Goal: Task Accomplishment & Management: Use online tool/utility

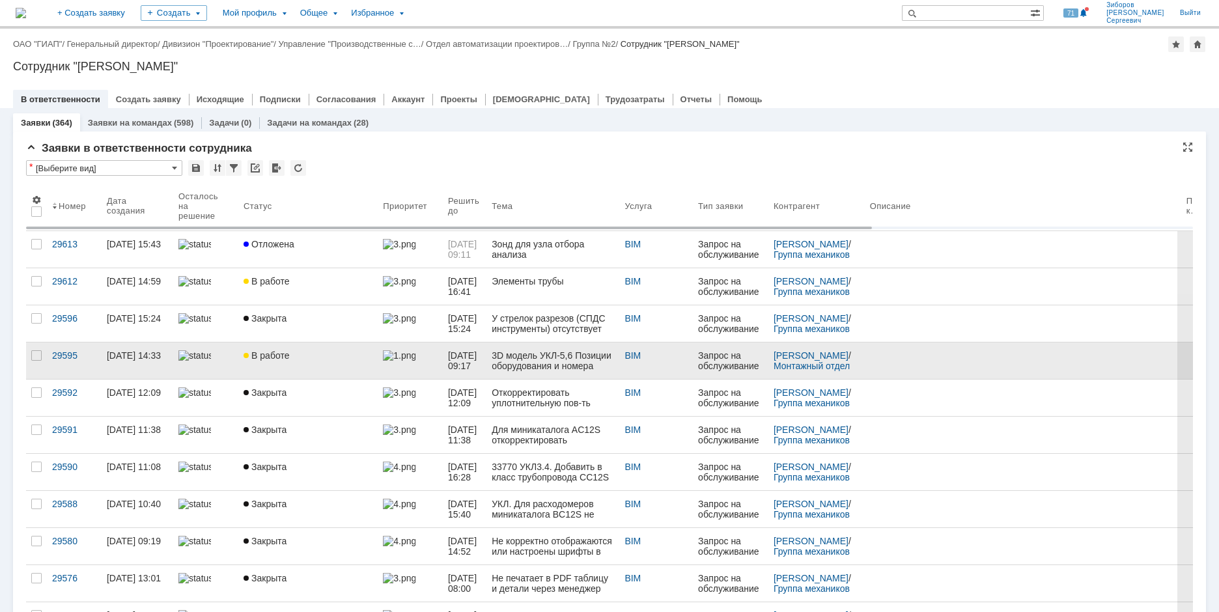
click at [362, 360] on div "В работе" at bounding box center [308, 355] width 129 height 10
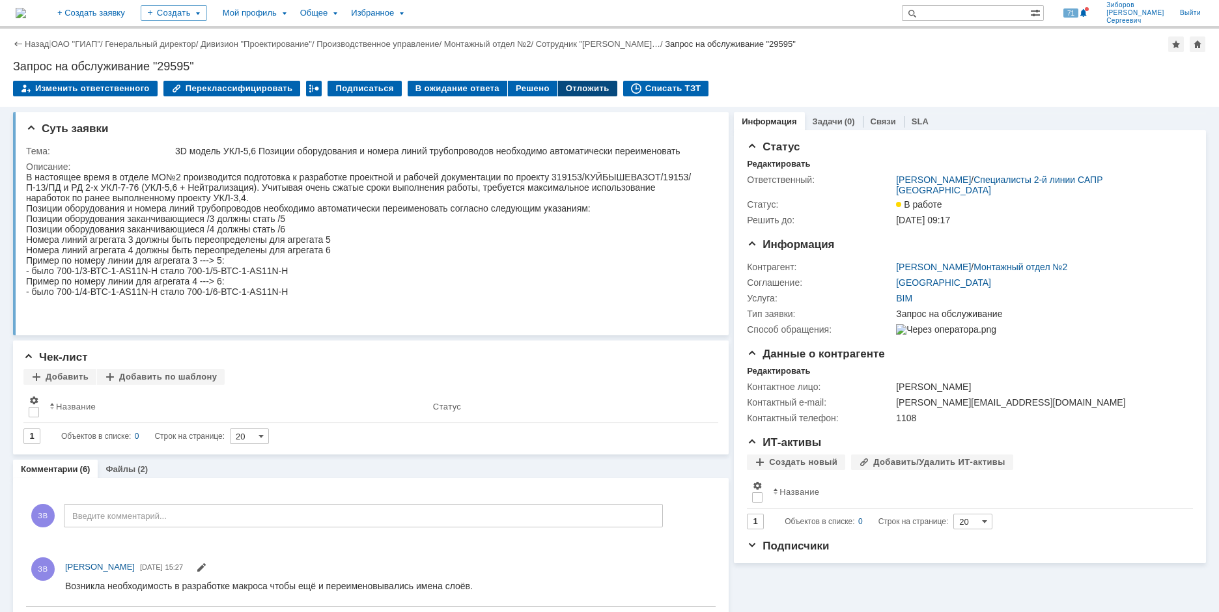
click at [571, 84] on div "Отложить" at bounding box center [587, 89] width 59 height 16
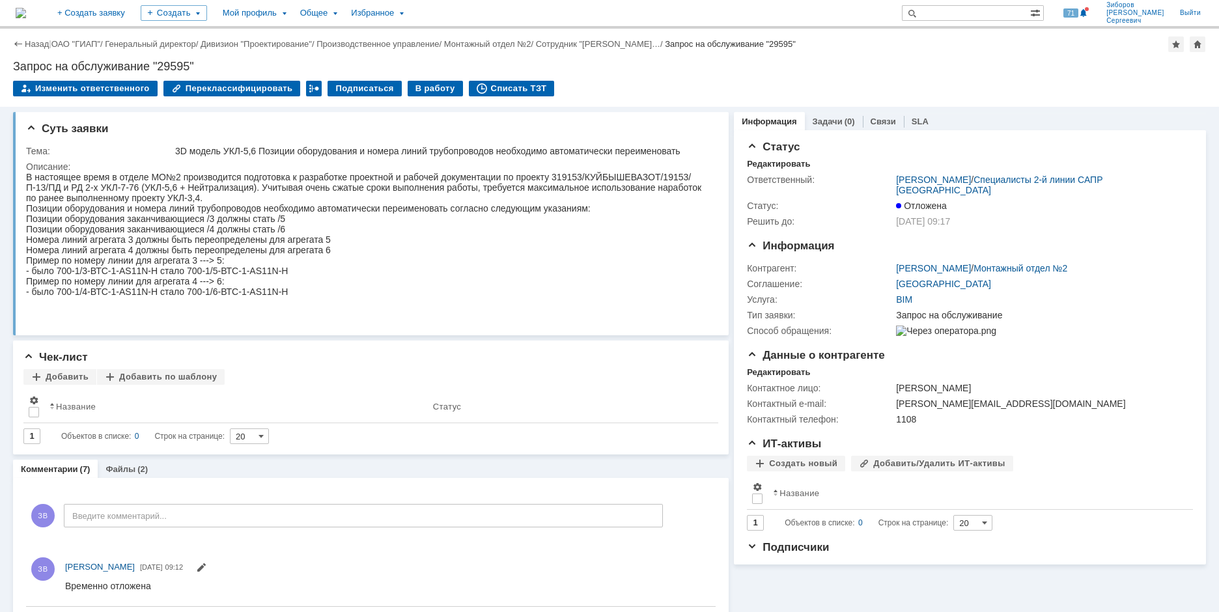
click at [26, 8] on img at bounding box center [21, 13] width 10 height 10
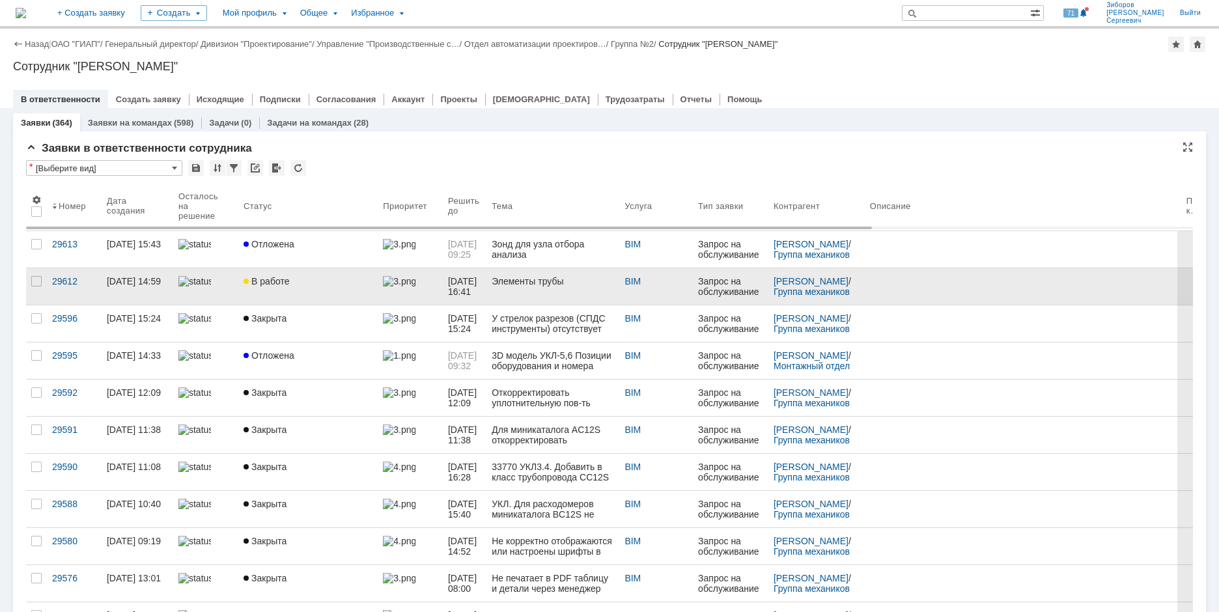
click at [268, 285] on span "В работе" at bounding box center [267, 281] width 46 height 10
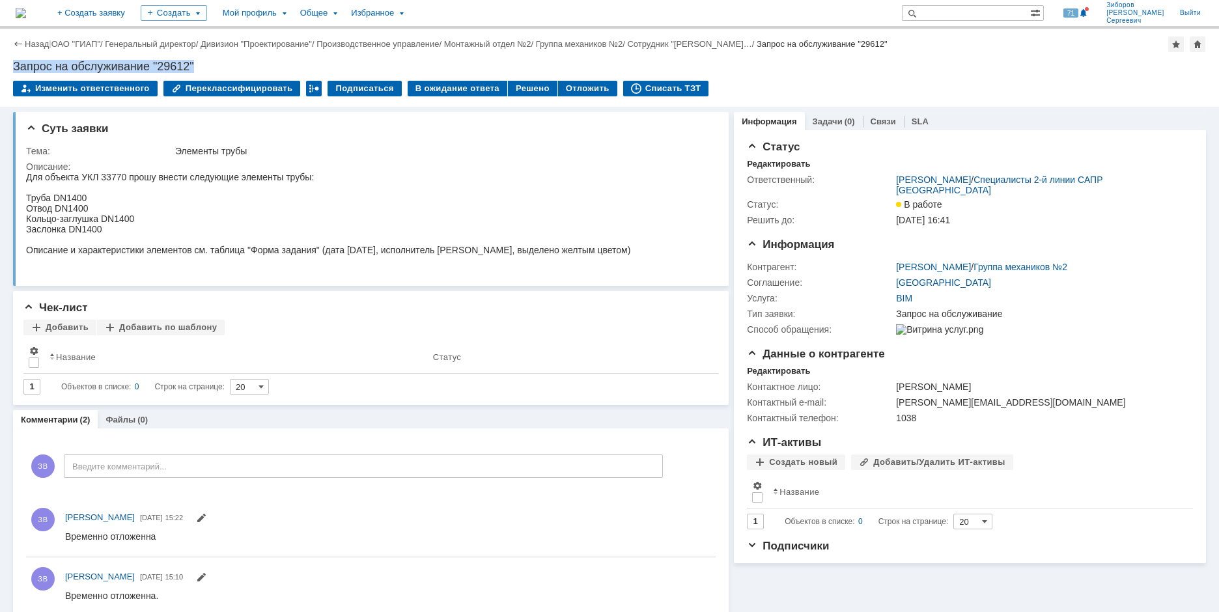
drag, startPoint x: 14, startPoint y: 66, endPoint x: 248, endPoint y: 68, distance: 233.8
click at [248, 68] on div "Запрос на обслуживание "29612"" at bounding box center [609, 66] width 1193 height 13
copy div "Запрос на обслуживание "29612""
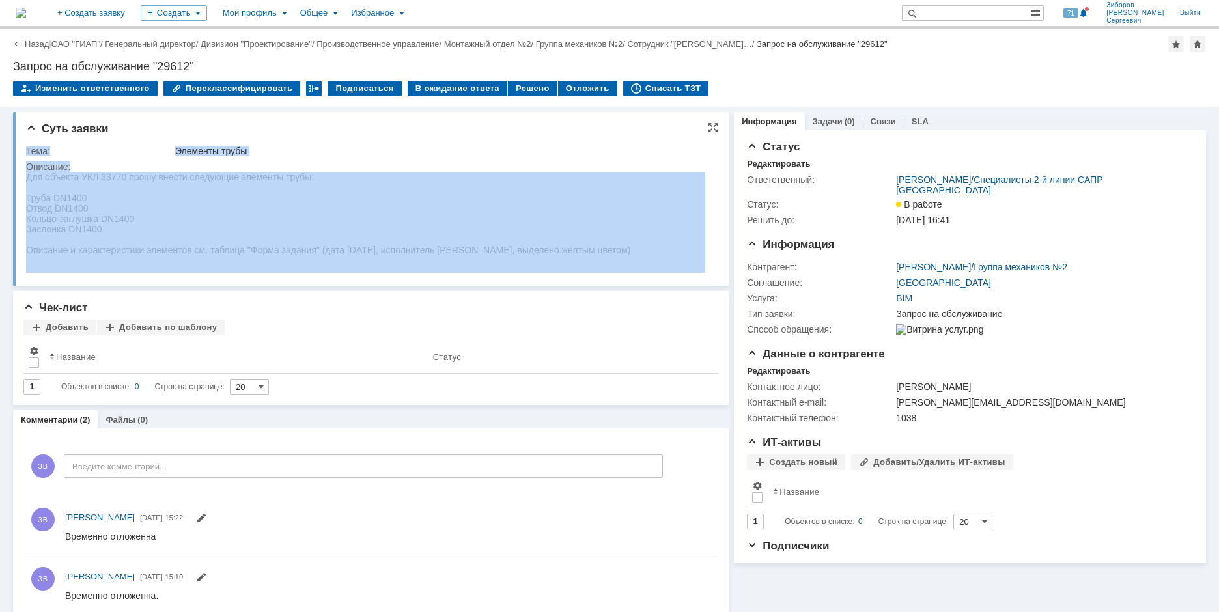
drag, startPoint x: 53, startPoint y: 322, endPoint x: 337, endPoint y: 184, distance: 316.4
copy tbody "Тема: Элементы трубы Описание:"
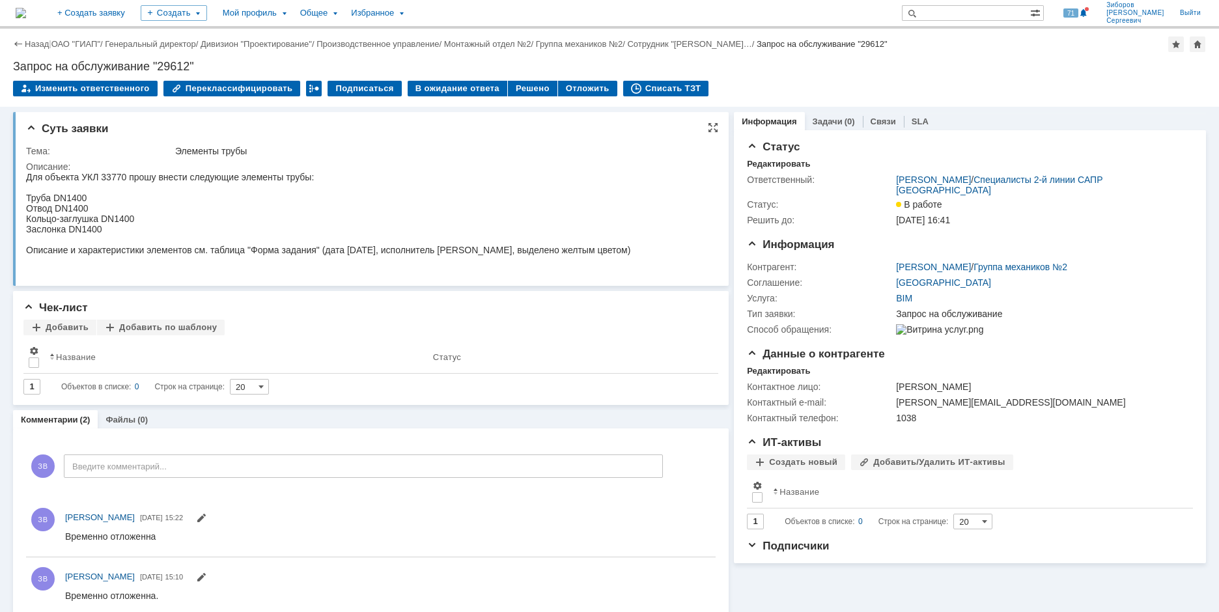
drag, startPoint x: 89, startPoint y: 180, endPoint x: 72, endPoint y: 180, distance: 17.6
click at [89, 180] on div "Для объекта УКЛ 33770 прошу внести следующие элементы трубы:" at bounding box center [328, 177] width 604 height 10
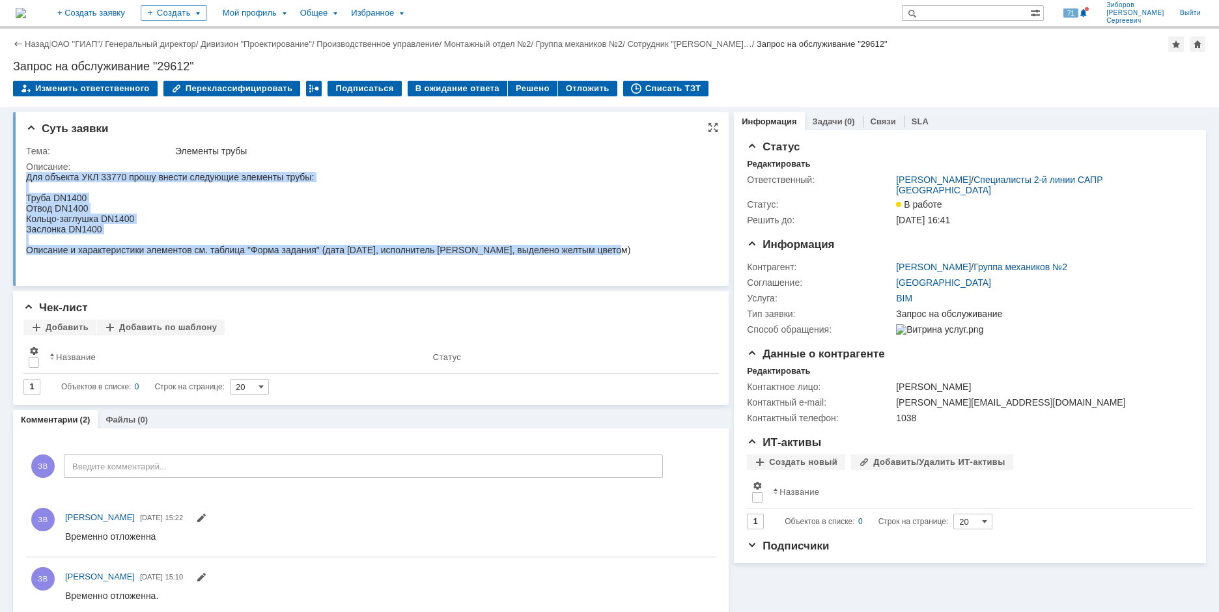
drag, startPoint x: 27, startPoint y: 179, endPoint x: 627, endPoint y: 268, distance: 606.5
click at [627, 255] on html "Для объекта УКЛ 33770 прошу внести следующие элементы трубы: Труба DN1400 Отвод…" at bounding box center [365, 213] width 679 height 83
copy body "Для объекта УКЛ 33770 прошу внести следующие элементы трубы: Труба DN1400 Отвод…"
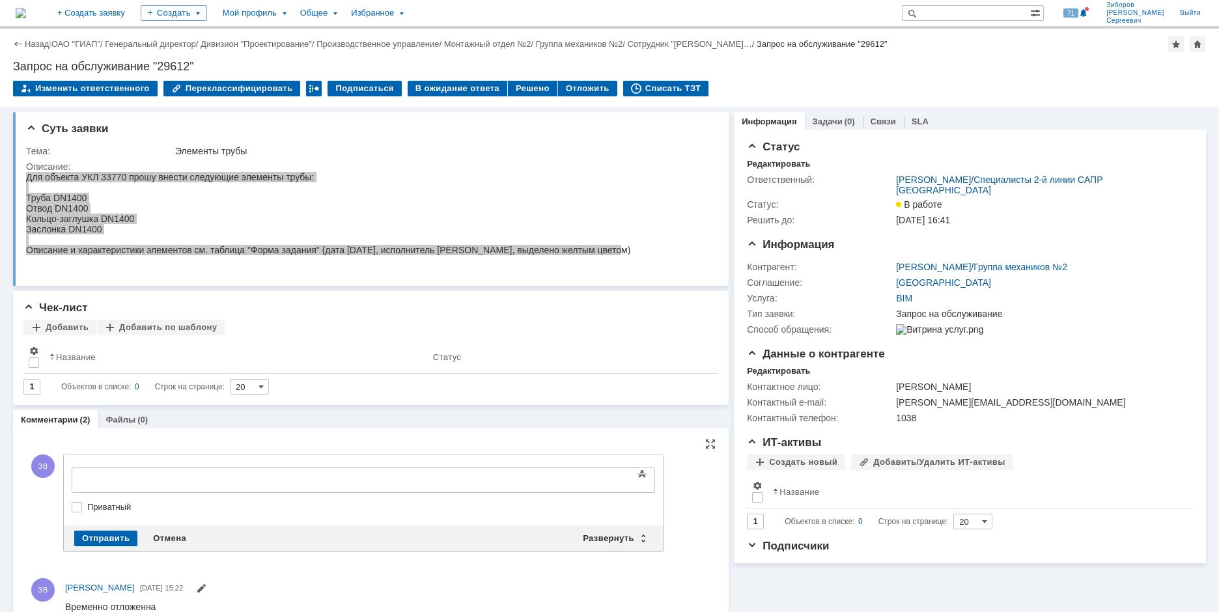
click at [346, 422] on div "Комментарии (2) Файлы (0)" at bounding box center [371, 419] width 716 height 18
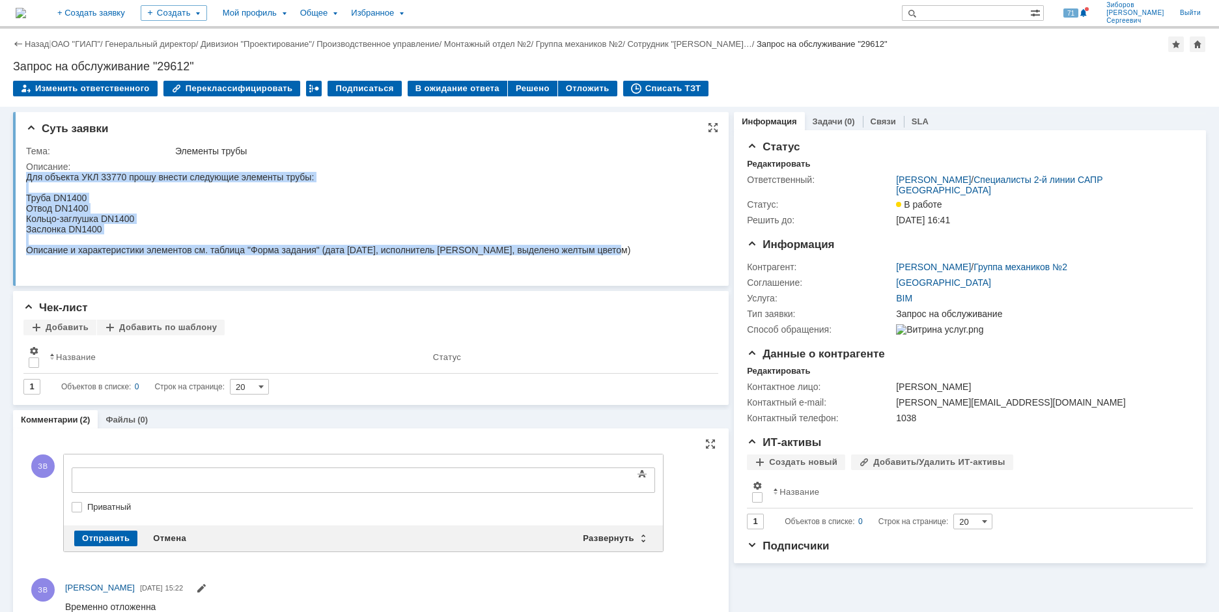
click at [318, 234] on div "Заслонка DN1400" at bounding box center [328, 229] width 604 height 10
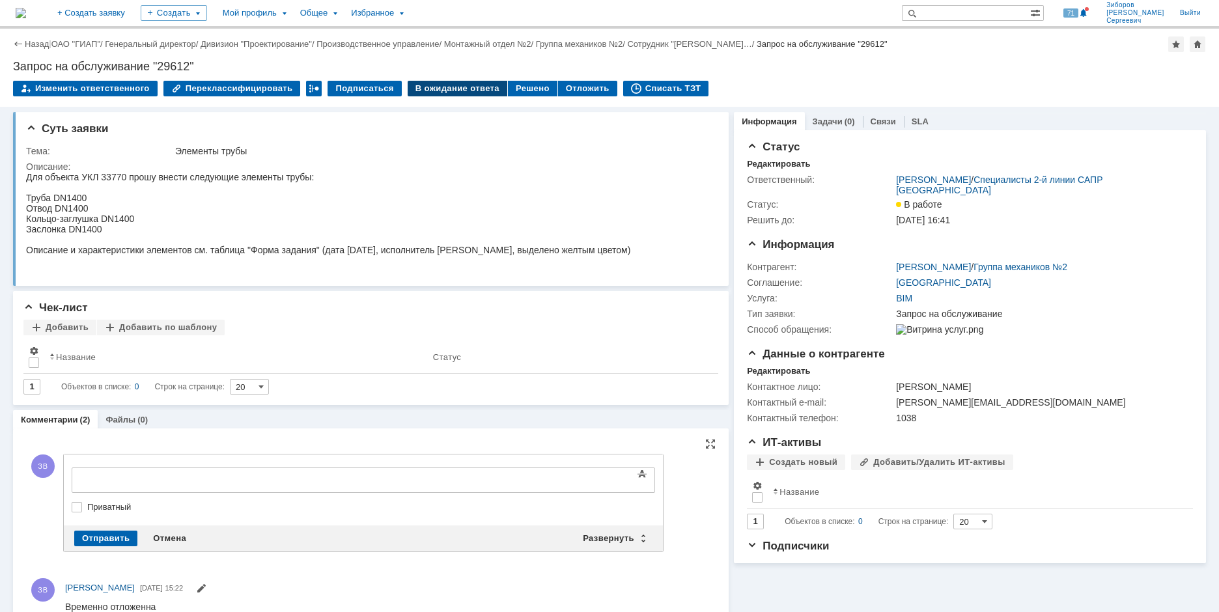
click at [450, 91] on div "В ожидание ответа" at bounding box center [458, 89] width 100 height 16
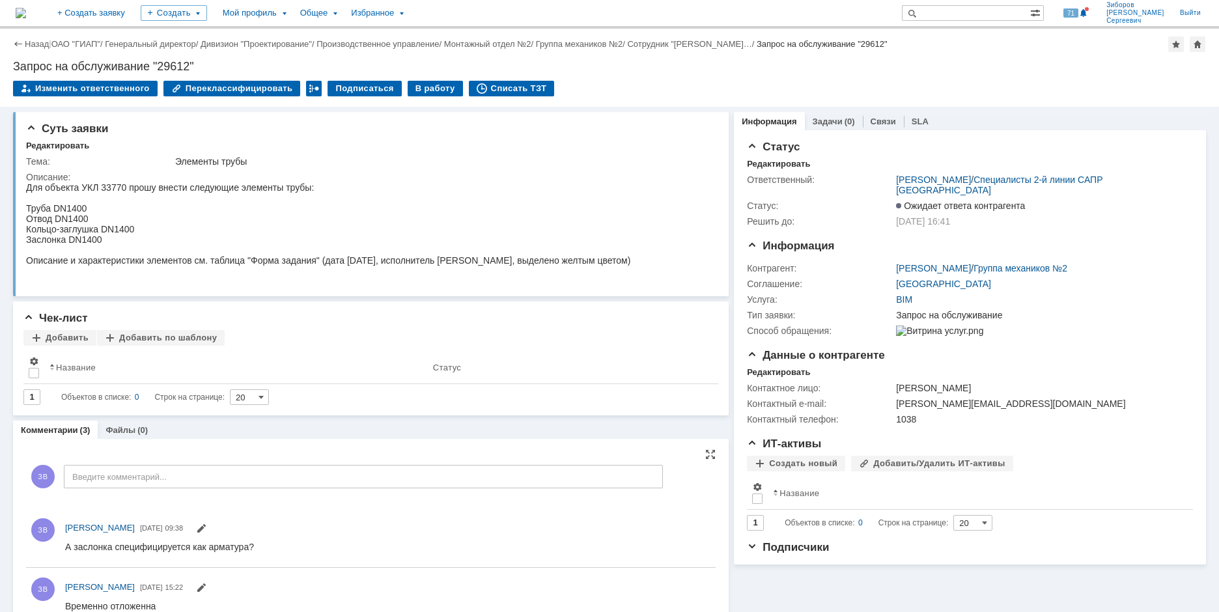
click at [26, 15] on img at bounding box center [21, 13] width 10 height 10
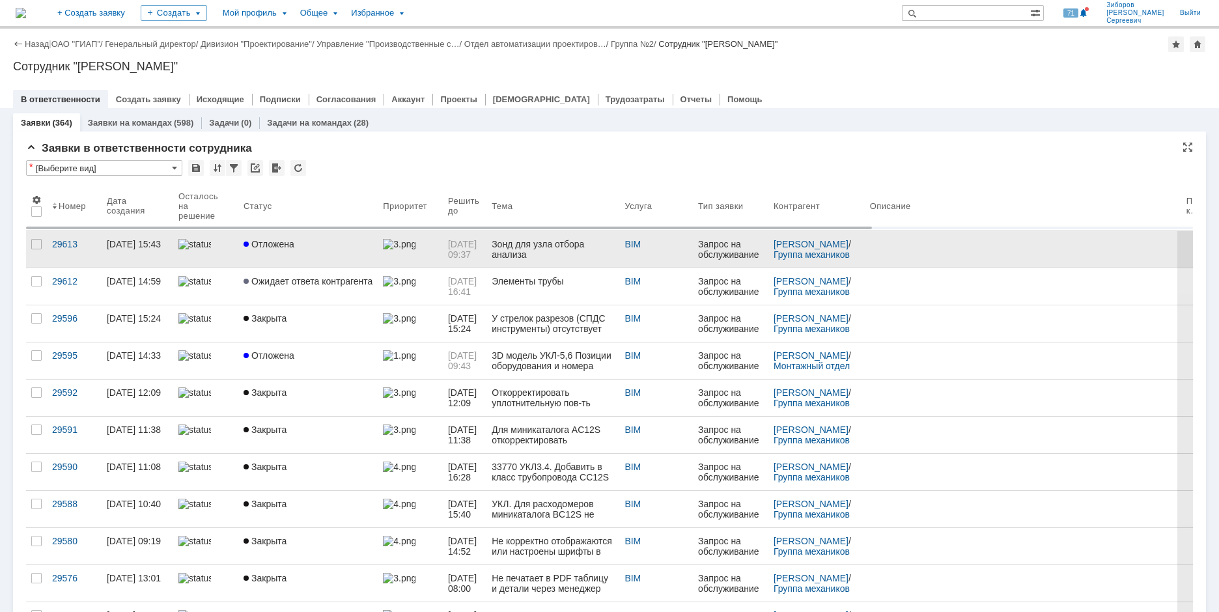
click at [284, 244] on span "Отложена" at bounding box center [269, 244] width 51 height 10
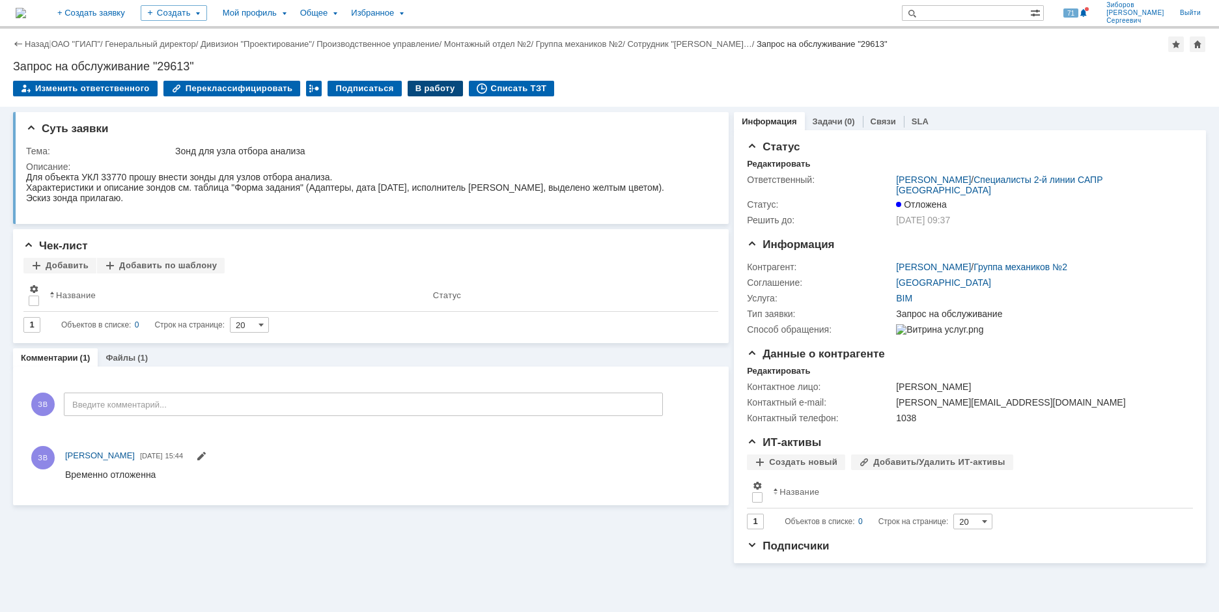
click at [422, 91] on div "В работу" at bounding box center [435, 89] width 55 height 16
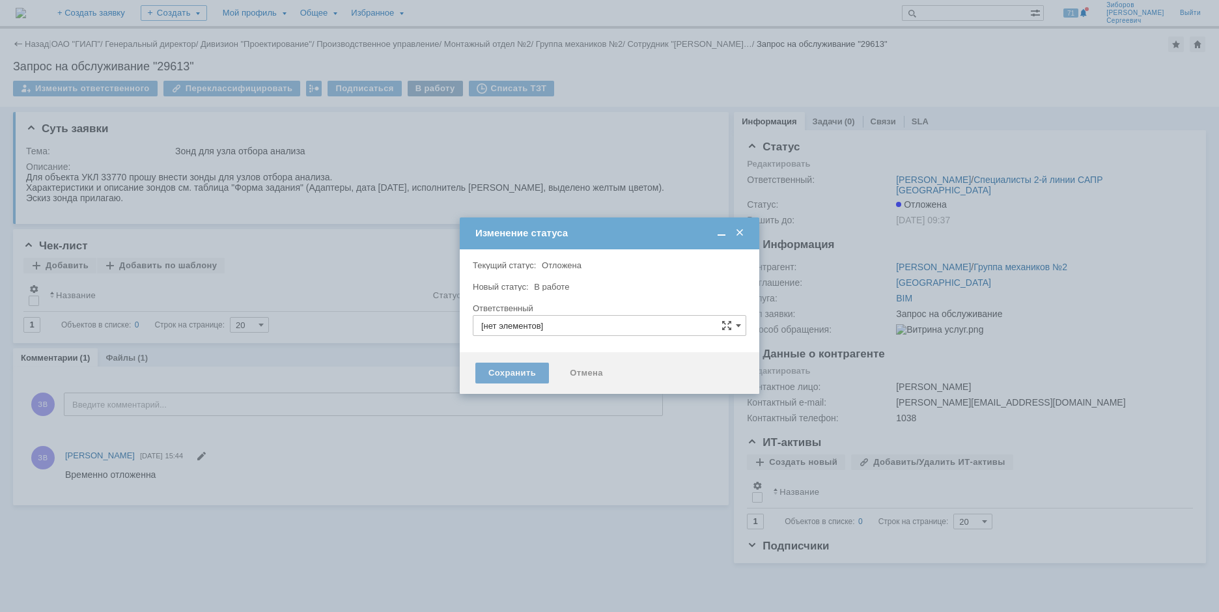
type input "[PERSON_NAME] [PERSON_NAME]"
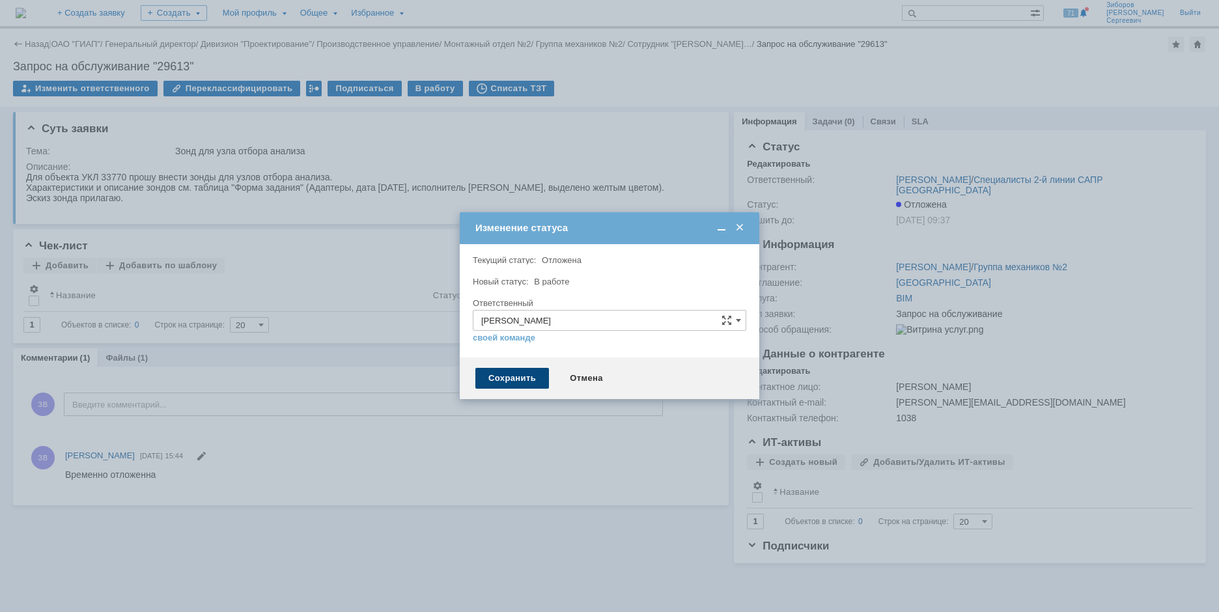
click at [504, 378] on div "Сохранить" at bounding box center [512, 378] width 74 height 21
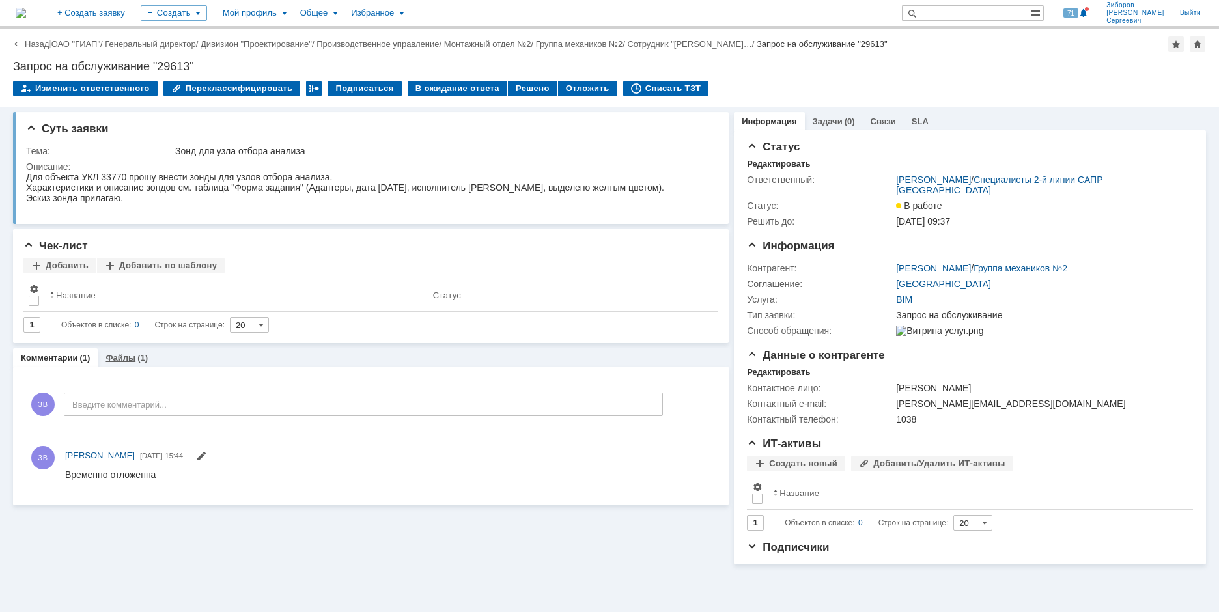
click at [127, 356] on link "Файлы" at bounding box center [121, 358] width 30 height 10
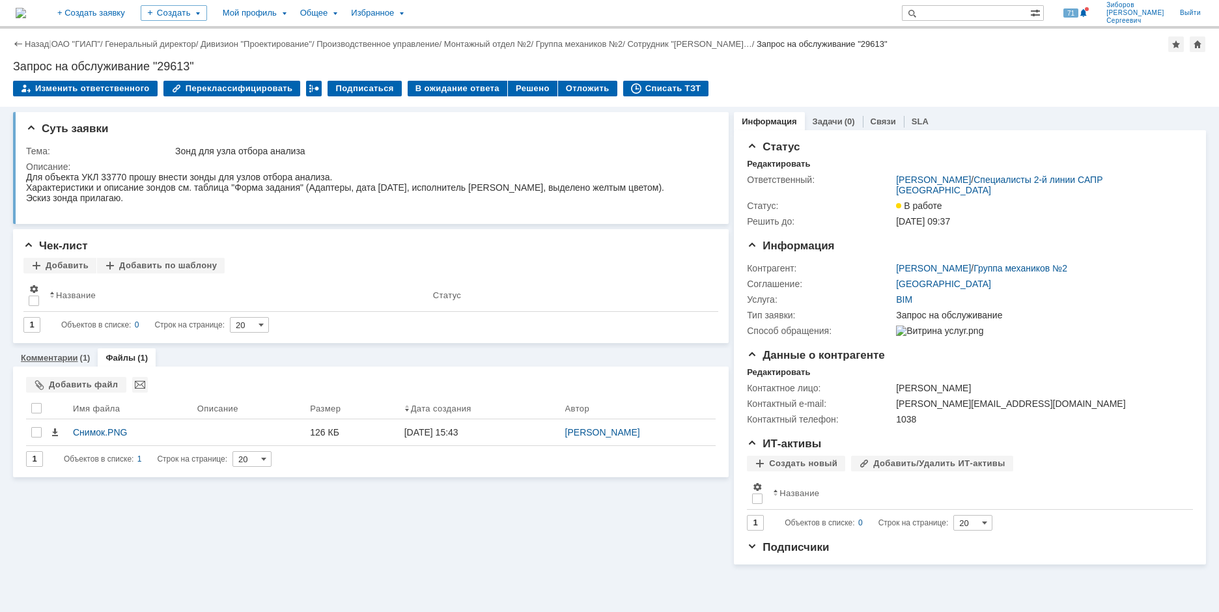
click at [63, 356] on link "Комментарии" at bounding box center [49, 358] width 57 height 10
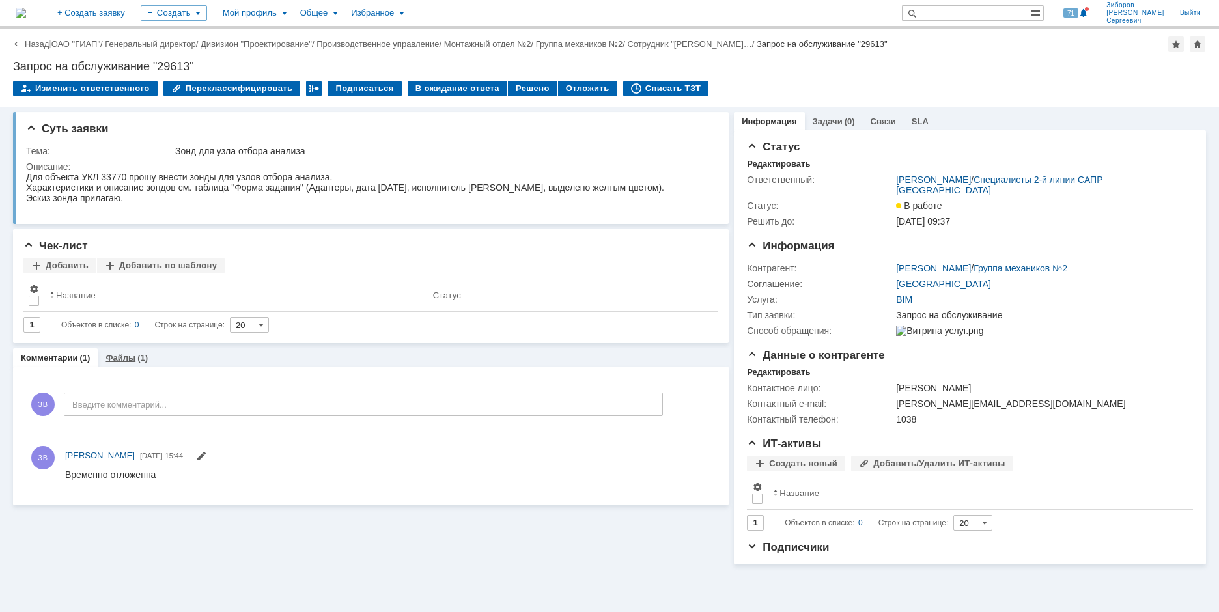
click at [122, 360] on link "Файлы" at bounding box center [121, 358] width 30 height 10
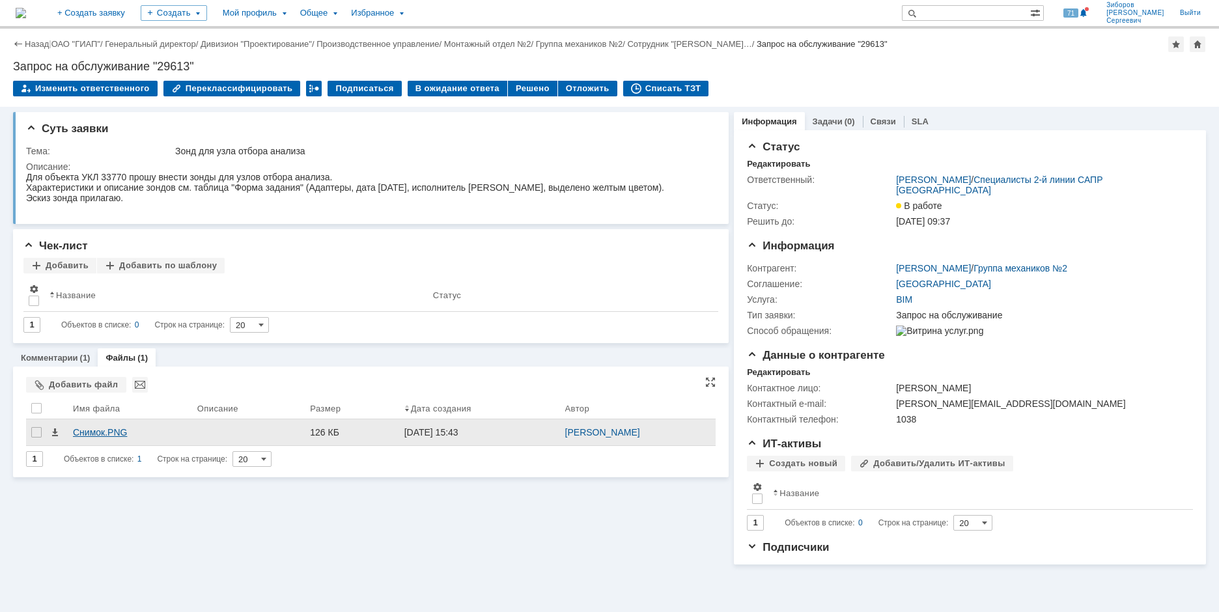
click at [107, 432] on div "Снимок.PNG" at bounding box center [130, 432] width 114 height 10
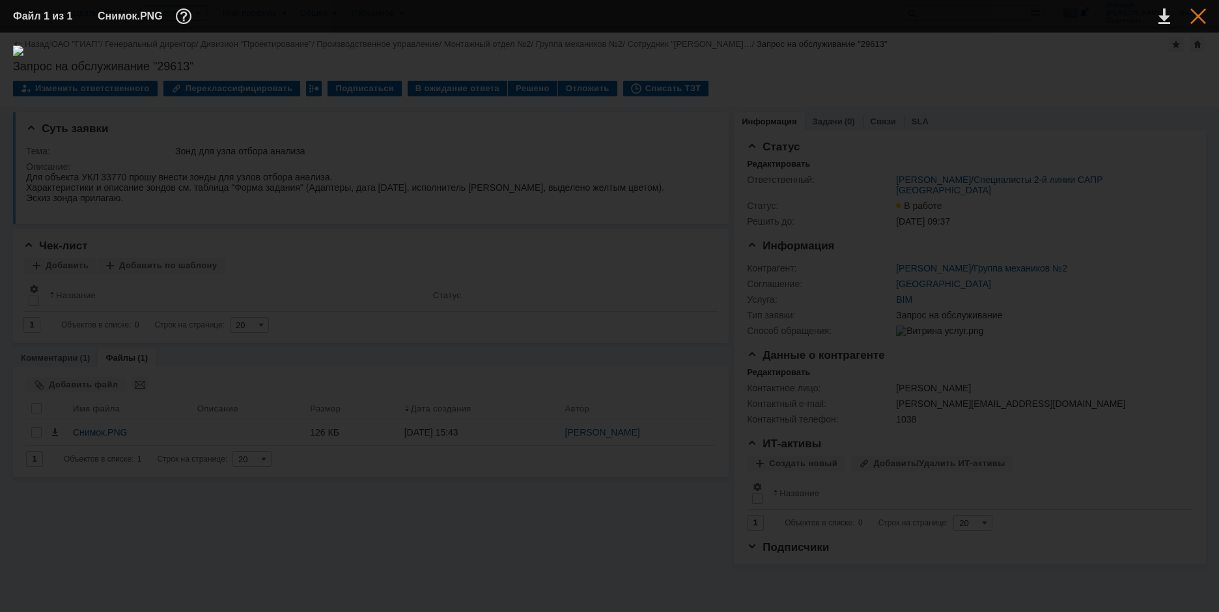
click at [1199, 22] on div at bounding box center [1199, 16] width 16 height 16
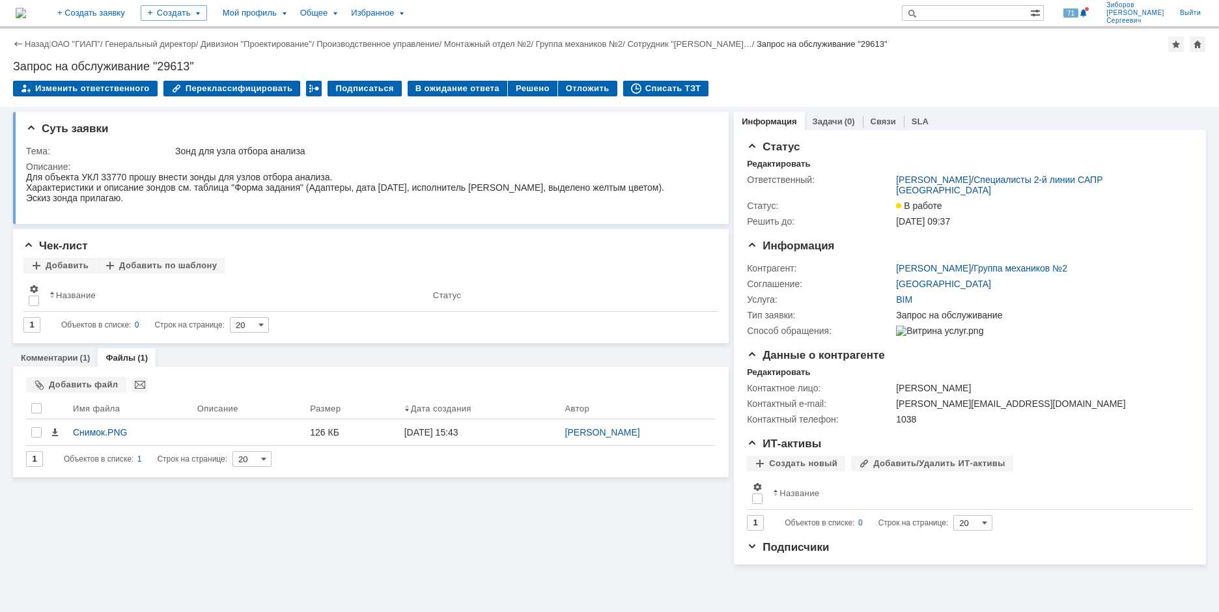
click at [26, 14] on img at bounding box center [21, 13] width 10 height 10
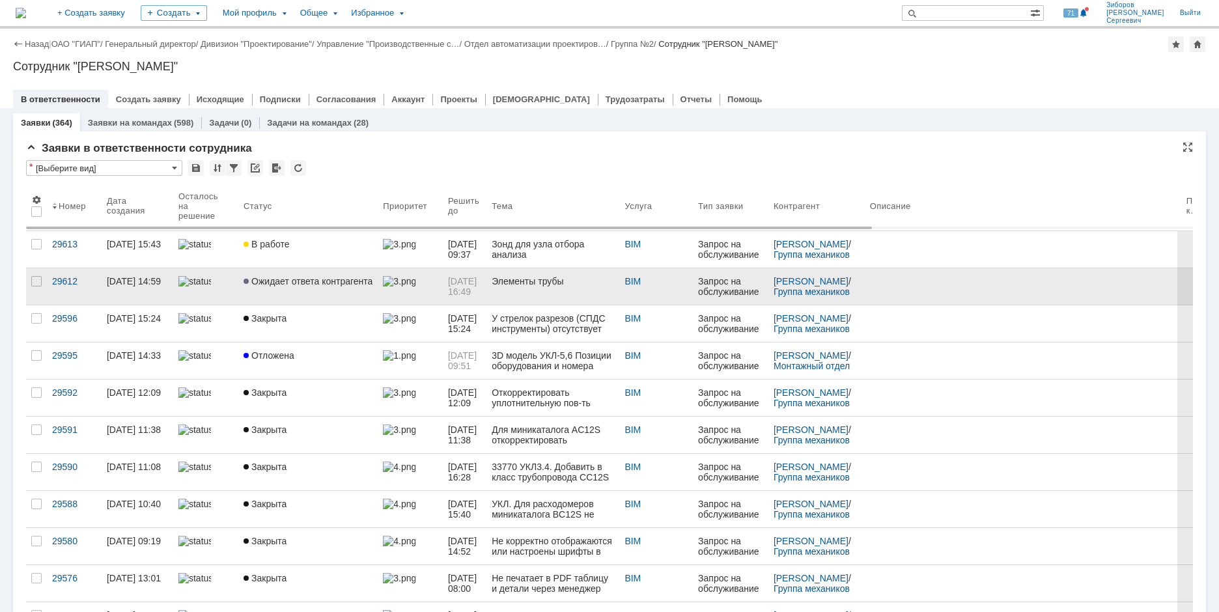
click at [299, 274] on link "Ожидает ответа контрагента" at bounding box center [307, 286] width 139 height 36
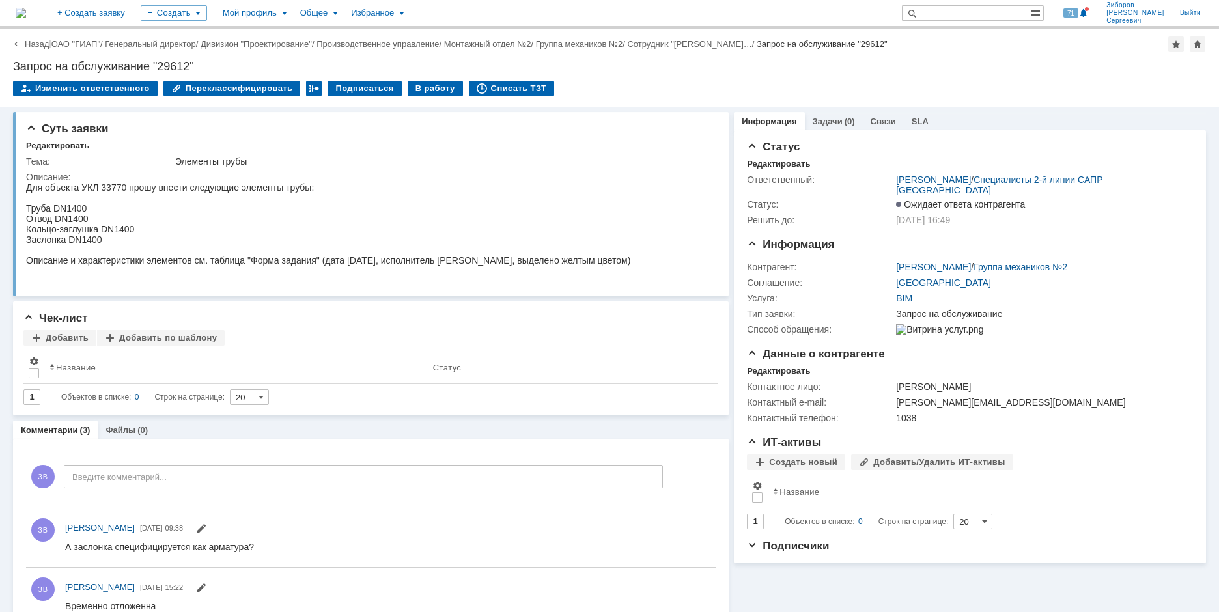
click at [26, 13] on img at bounding box center [21, 13] width 10 height 10
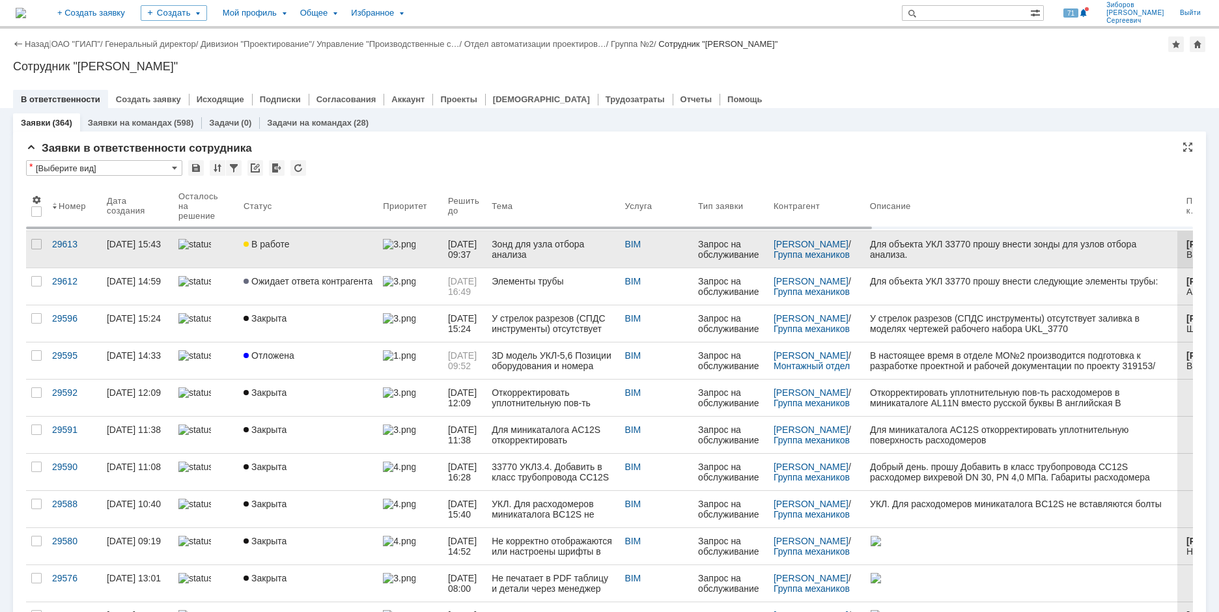
click at [540, 244] on div "Зонд для узла отбора анализа" at bounding box center [553, 249] width 122 height 21
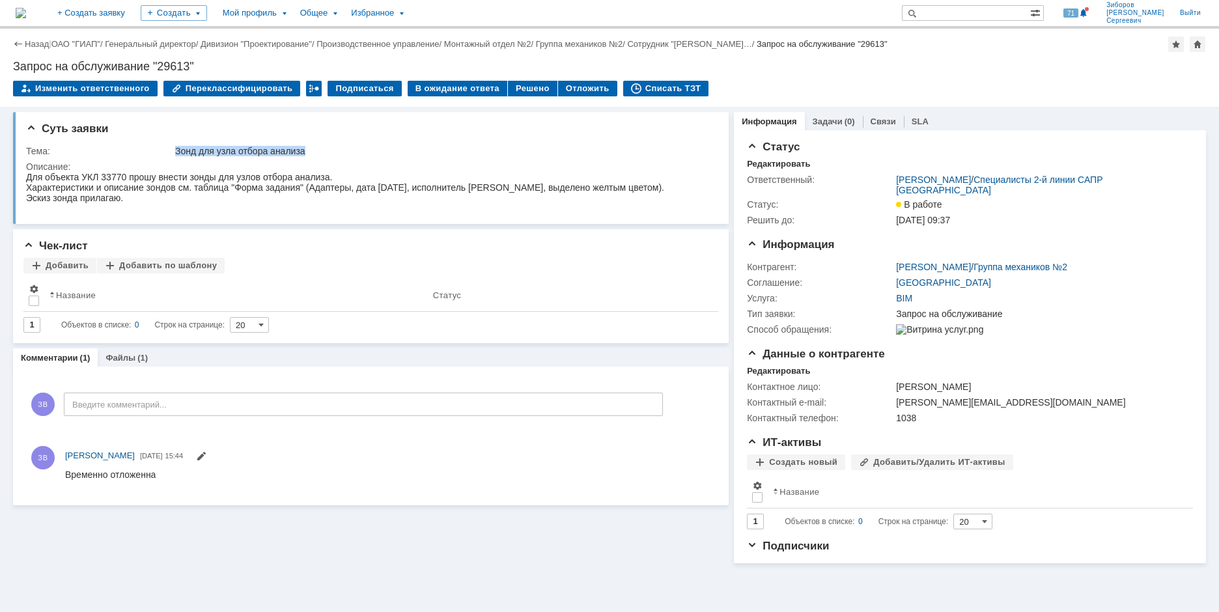
drag, startPoint x: 175, startPoint y: 149, endPoint x: 323, endPoint y: 156, distance: 148.7
click at [323, 156] on td "Зонд для узла отбора анализа" at bounding box center [442, 151] width 539 height 16
copy div "Зонд для узла отбора анализа"
click at [81, 186] on div "Характеристики и описание зондов см. таблица "Форма задания" (Адаптеры, дата [D…" at bounding box center [345, 187] width 638 height 10
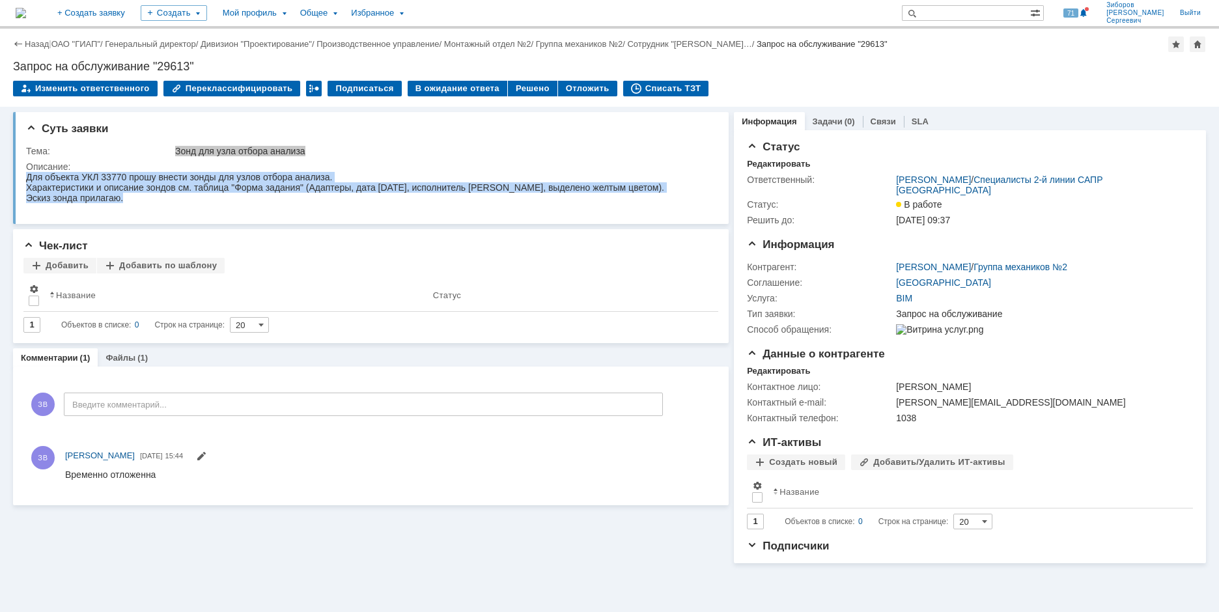
drag, startPoint x: 28, startPoint y: 178, endPoint x: 161, endPoint y: 205, distance: 135.5
click at [161, 203] on body "Для объекта УКЛ 33770 прошу внести зонды для узлов отбора анализа. Характеристи…" at bounding box center [345, 187] width 638 height 31
copy body "Для объекта УКЛ 33770 прошу внести зонды для узлов отбора анализа. Характеристи…"
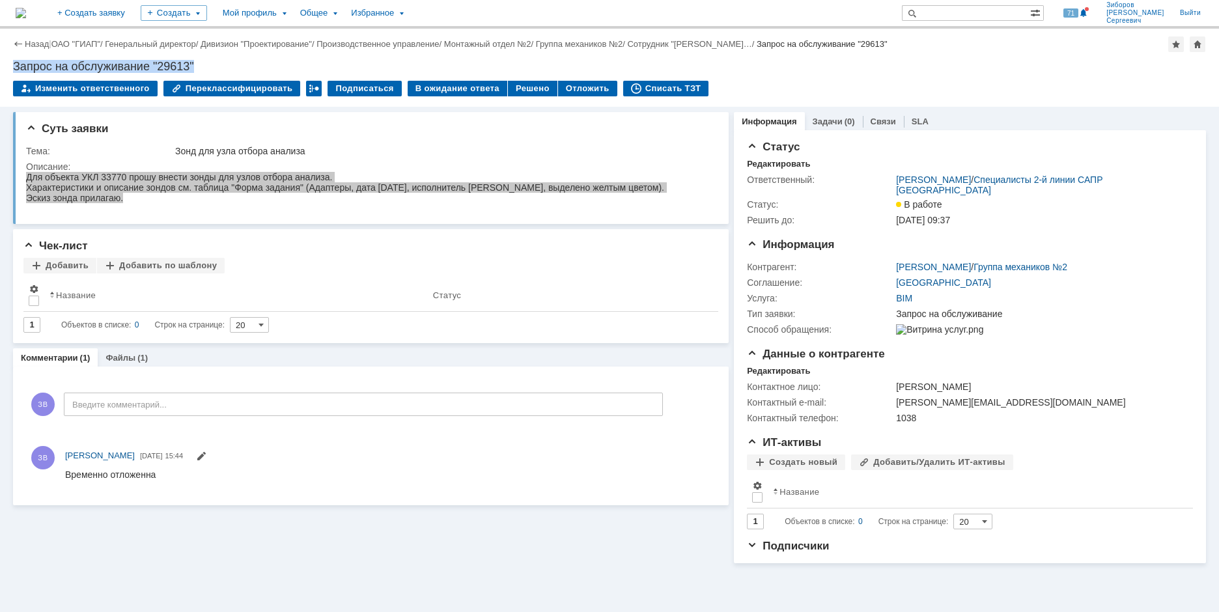
drag, startPoint x: 16, startPoint y: 66, endPoint x: 201, endPoint y: 70, distance: 185.7
click at [201, 70] on div "Запрос на обслуживание "29613"" at bounding box center [609, 66] width 1193 height 13
copy div "Запрос на обслуживание "29613""
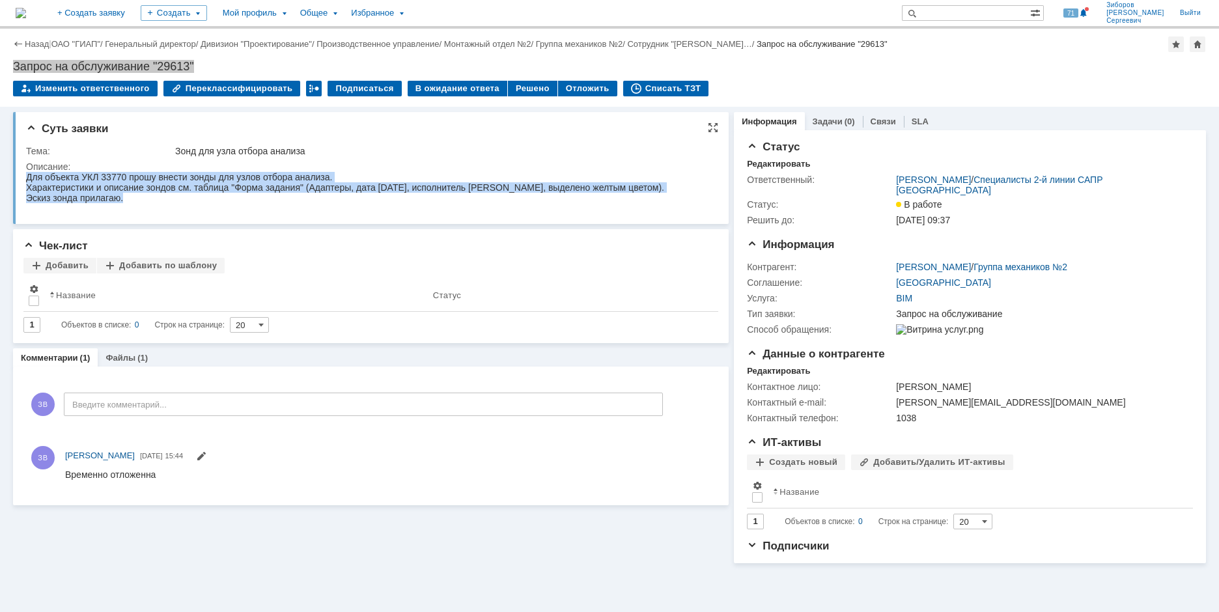
drag, startPoint x: 64, startPoint y: 172, endPoint x: 90, endPoint y: 343, distance: 172.6
click at [64, 172] on div "Для объекта УКЛ 33770 прошу внести зонды для узлов отбора анализа." at bounding box center [345, 177] width 638 height 10
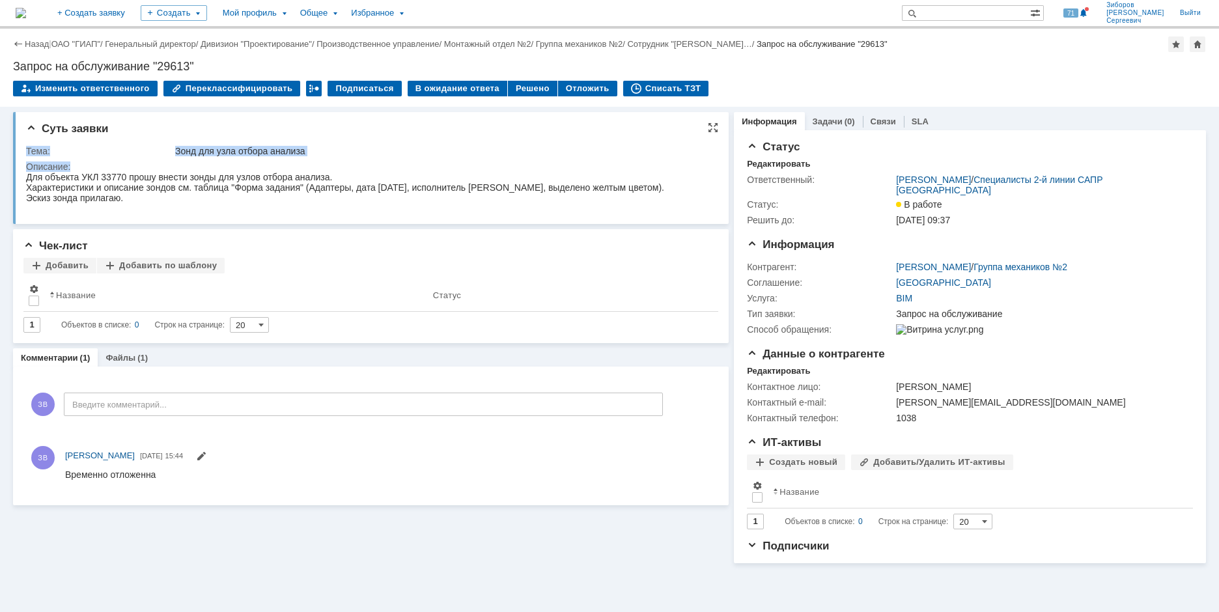
drag, startPoint x: 27, startPoint y: 151, endPoint x: 99, endPoint y: 169, distance: 73.9
click at [99, 169] on tbody "Тема: Зонд для узла отбора анализа Описание:" at bounding box center [369, 178] width 686 height 70
copy tbody "Тема: Зонд для узла отбора анализа Описание:"
click at [129, 356] on link "Файлы" at bounding box center [121, 358] width 30 height 10
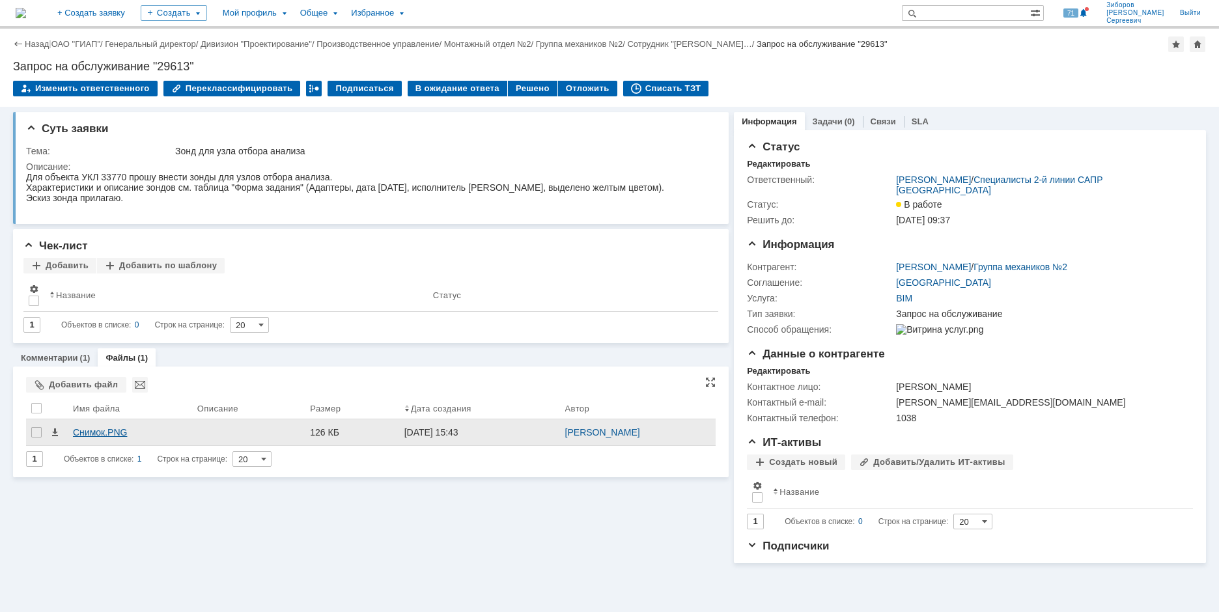
click at [117, 431] on div "Снимок.PNG" at bounding box center [130, 432] width 114 height 10
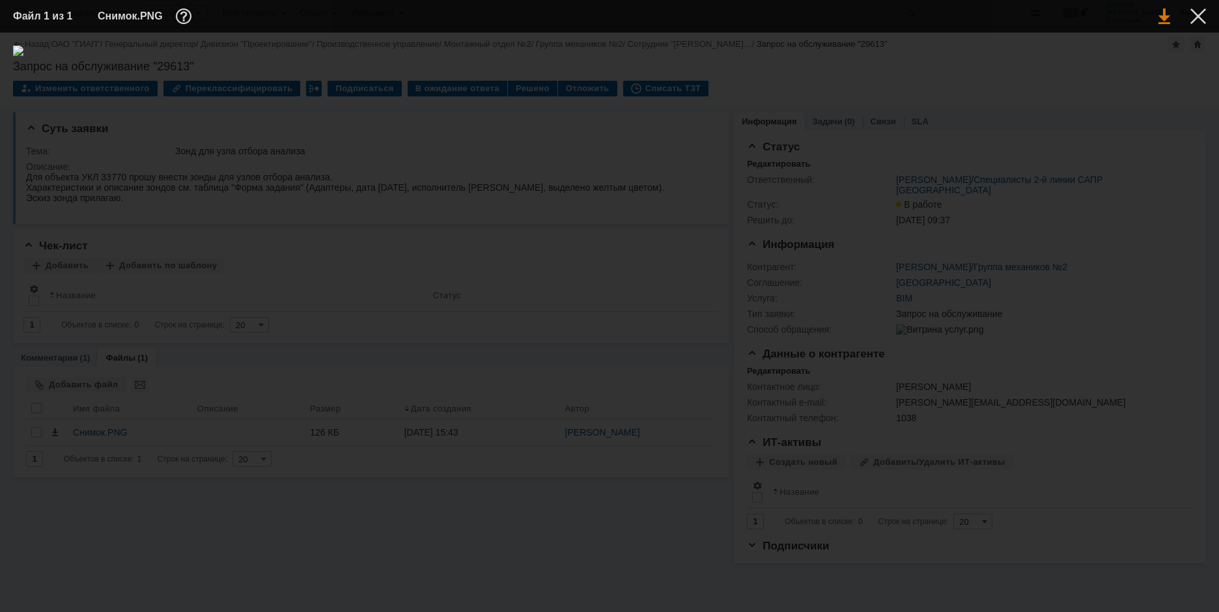
click at [1165, 21] on link at bounding box center [1165, 16] width 12 height 16
click at [1206, 20] on div at bounding box center [1199, 16] width 16 height 16
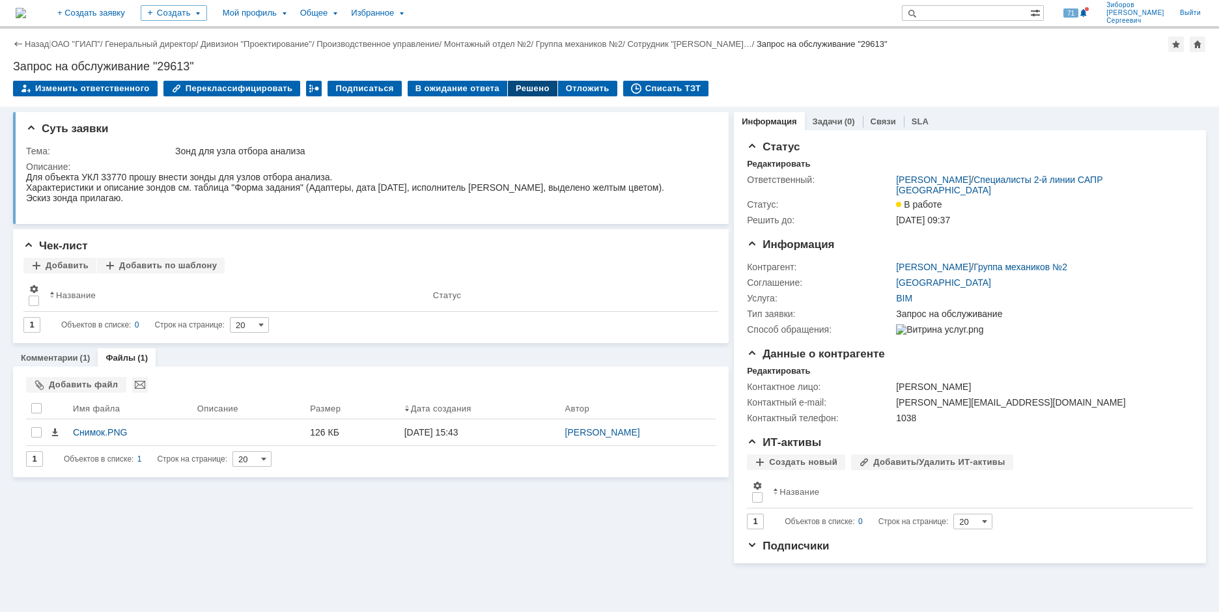
click at [510, 90] on div "Решено" at bounding box center [533, 89] width 50 height 16
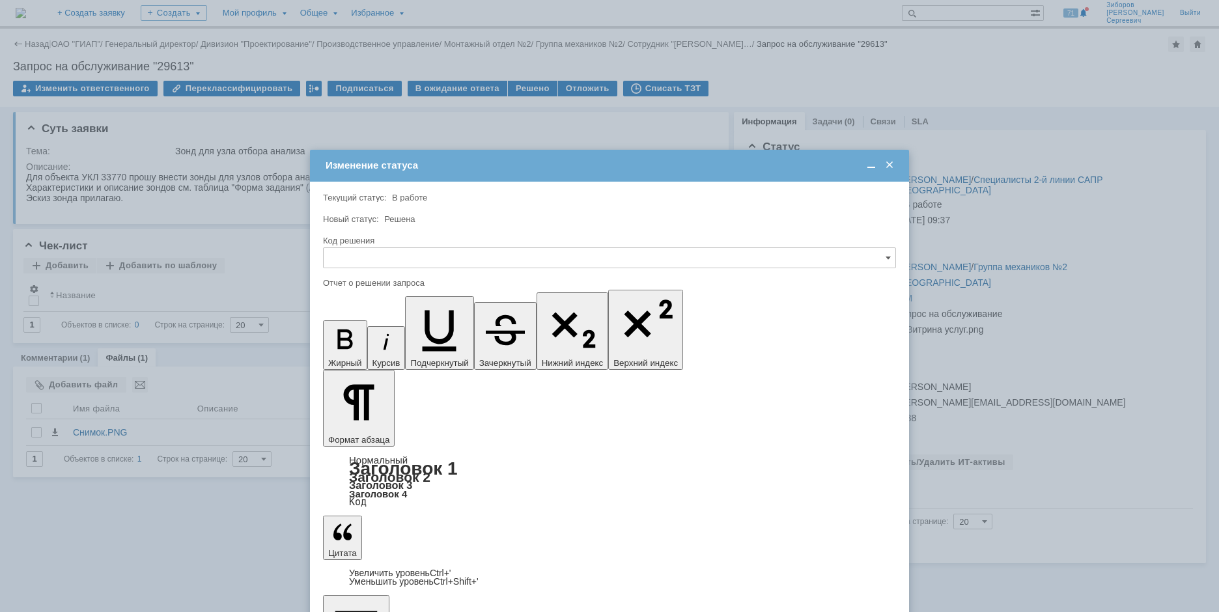
click at [378, 268] on div at bounding box center [609, 272] width 573 height 9
click at [382, 259] on input "text" at bounding box center [609, 258] width 573 height 21
drag, startPoint x: 350, startPoint y: 347, endPoint x: 26, endPoint y: 23, distance: 457.8
click at [350, 347] on span "Решено" at bounding box center [610, 346] width 556 height 10
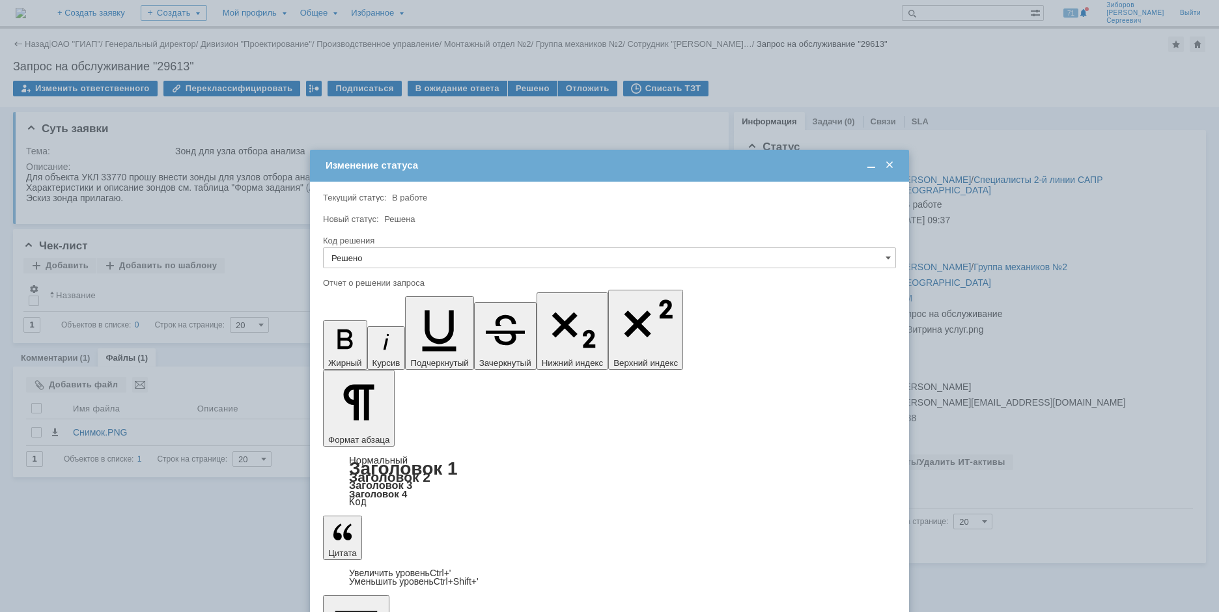
type input "Решено"
drag, startPoint x: 812, startPoint y: 3800, endPoint x: 249, endPoint y: 3784, distance: 562.3
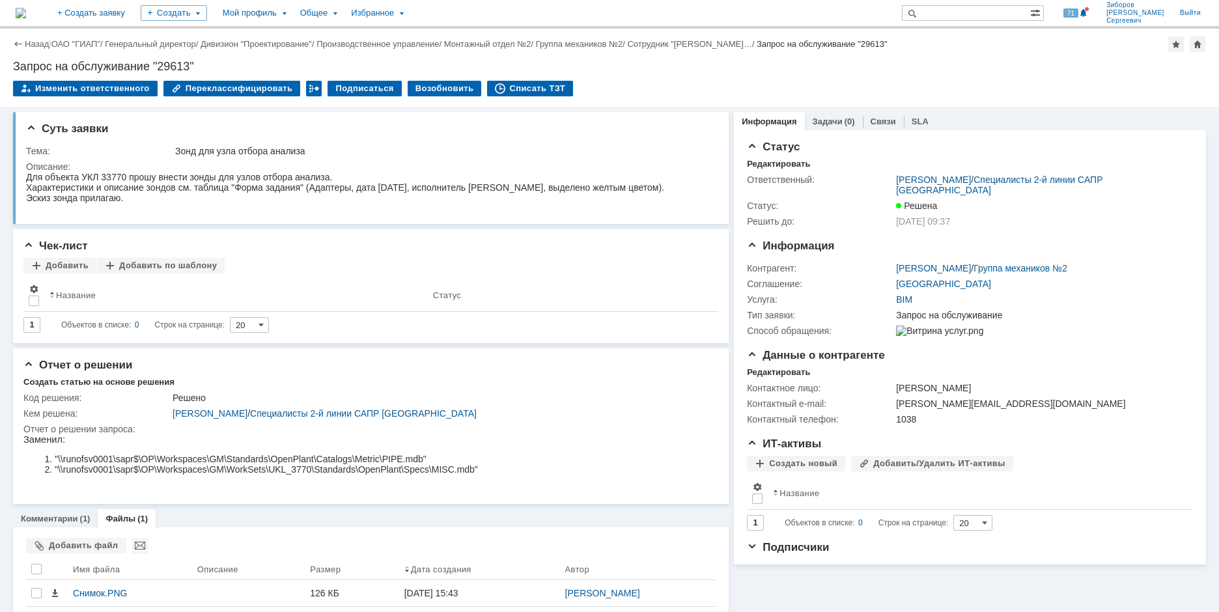
click at [26, 18] on img at bounding box center [21, 13] width 10 height 10
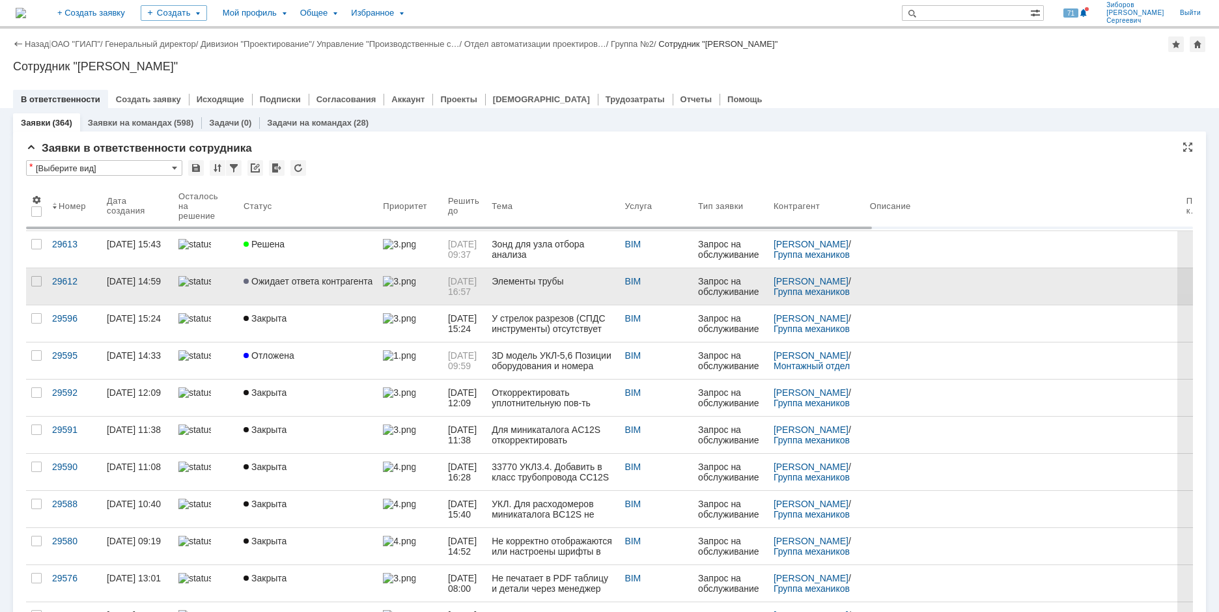
click at [272, 275] on link "Ожидает ответа контрагента" at bounding box center [307, 286] width 139 height 36
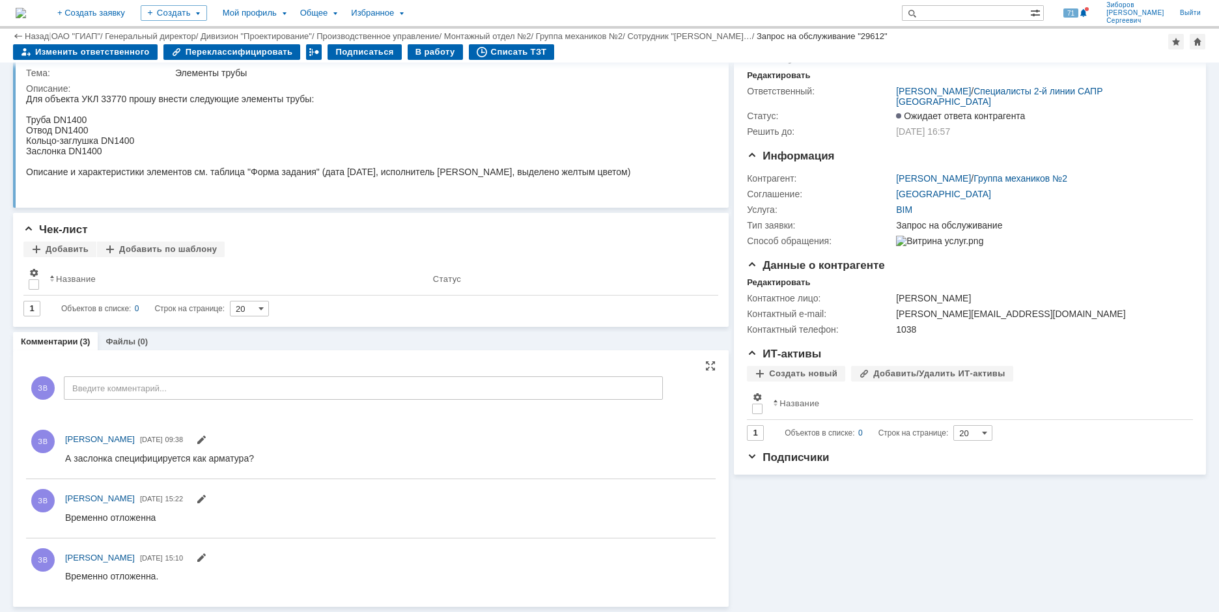
scroll to position [45, 0]
drag, startPoint x: 65, startPoint y: 457, endPoint x: 268, endPoint y: 457, distance: 203.2
click at [268, 457] on html "А заслонка специфицируется как арматура?" at bounding box center [384, 459] width 639 height 12
copy div "А заслонка специфицируется как арматура?"
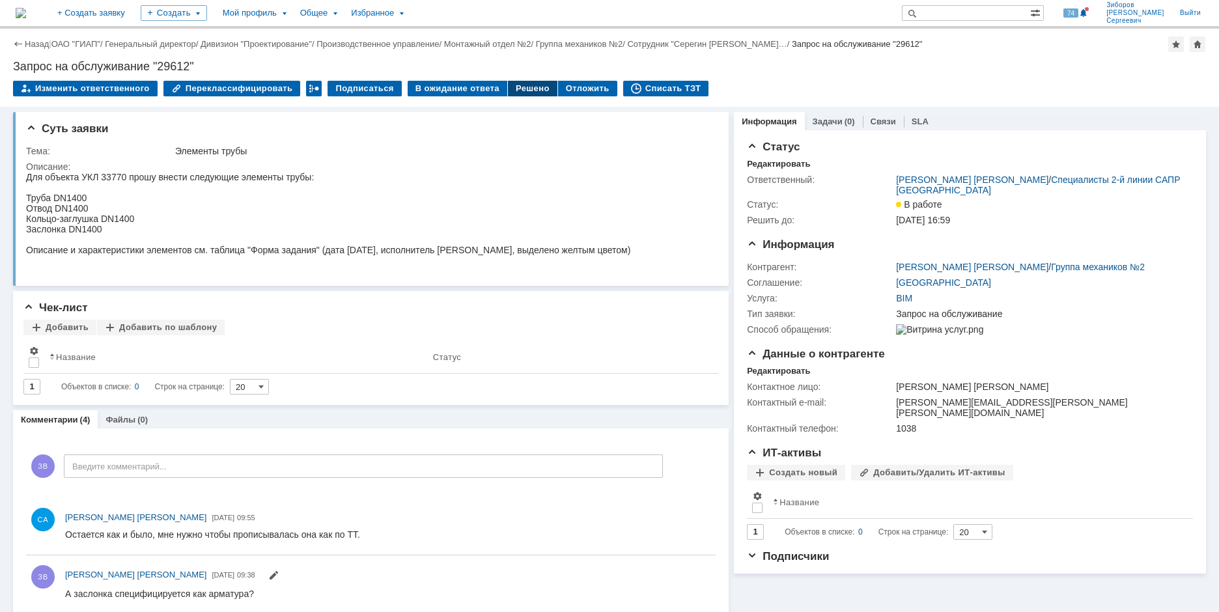
click at [511, 87] on div "Решено" at bounding box center [533, 89] width 50 height 16
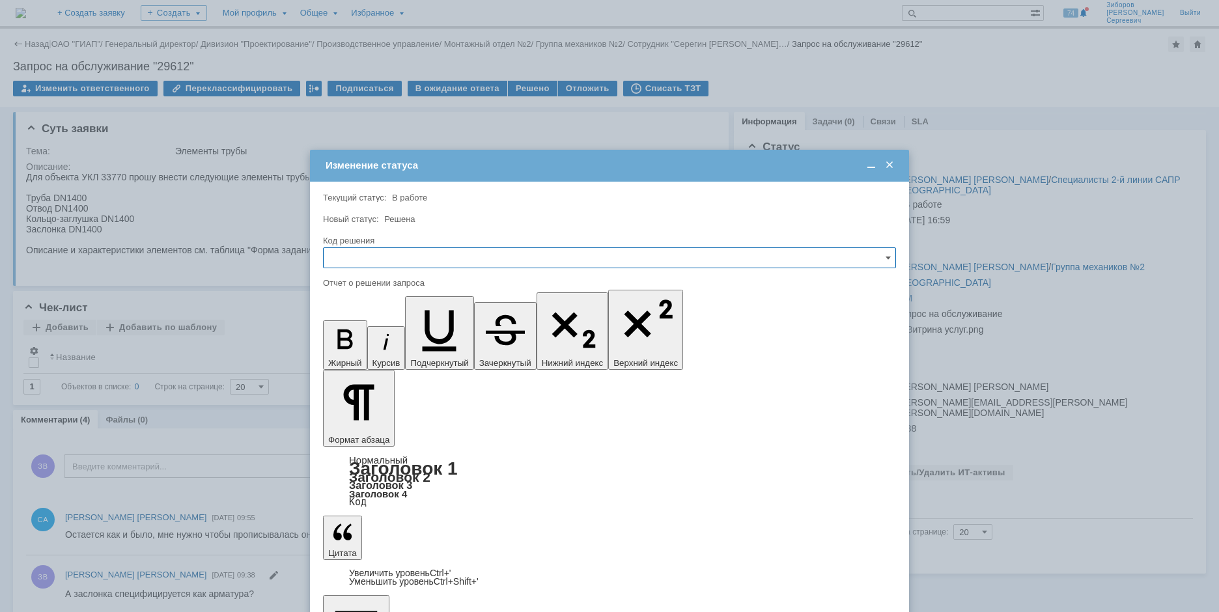
click at [365, 250] on input "text" at bounding box center [609, 258] width 573 height 21
click at [355, 348] on span "Решено" at bounding box center [610, 346] width 556 height 10
type input "Решено"
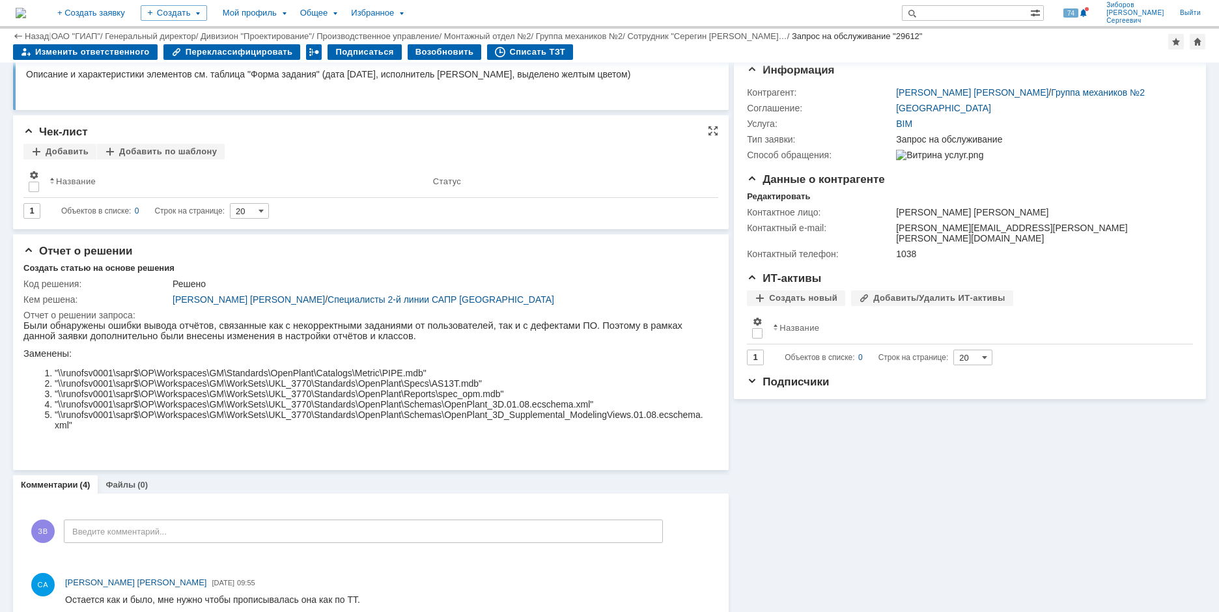
scroll to position [261, 0]
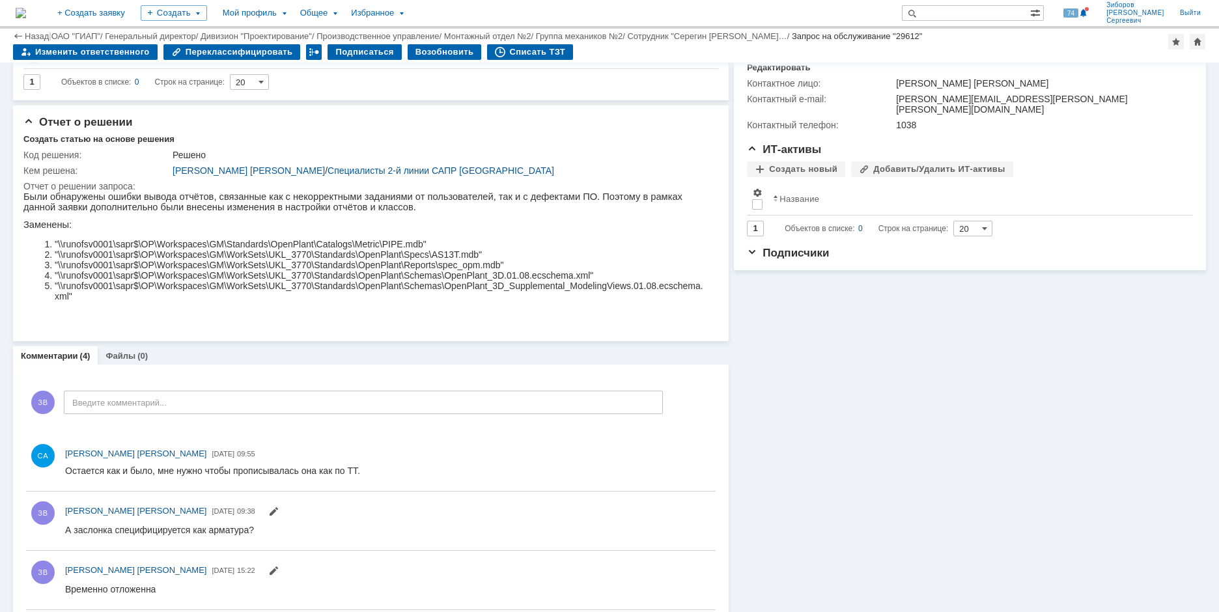
click at [26, 10] on img at bounding box center [21, 13] width 10 height 10
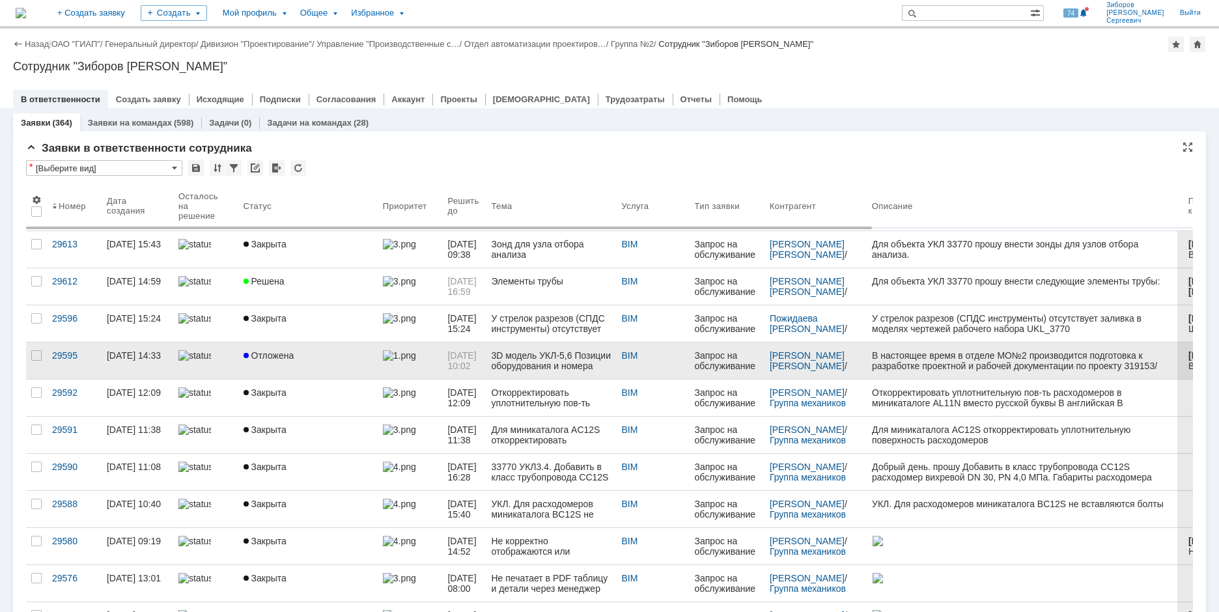
click at [275, 351] on span "Отложена" at bounding box center [269, 355] width 51 height 10
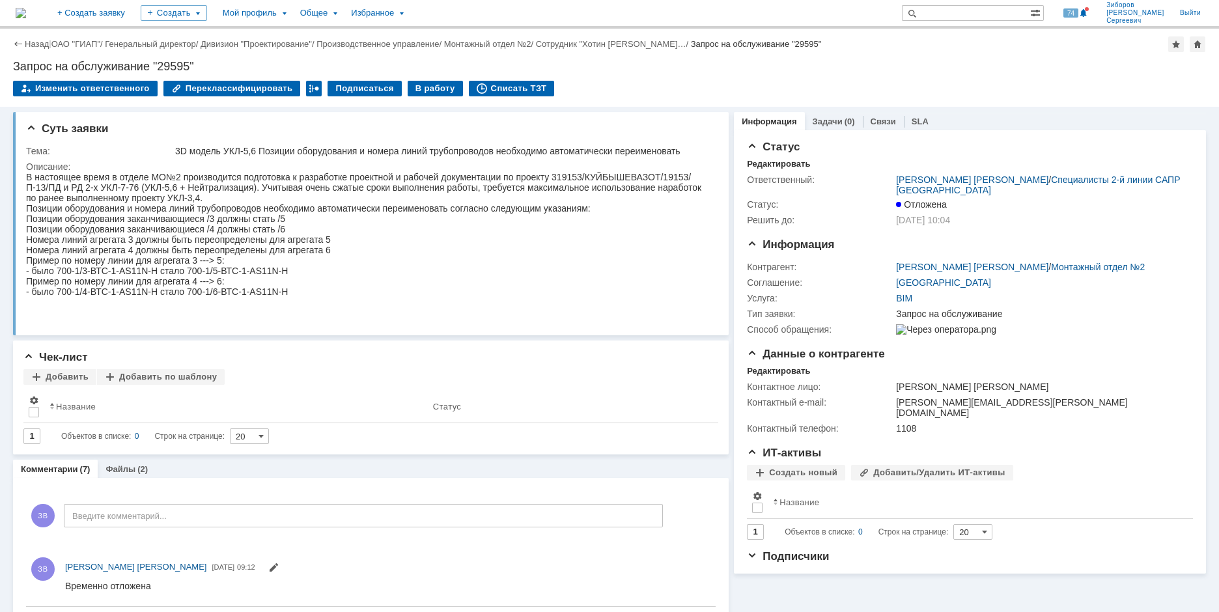
click at [26, 8] on img at bounding box center [21, 13] width 10 height 10
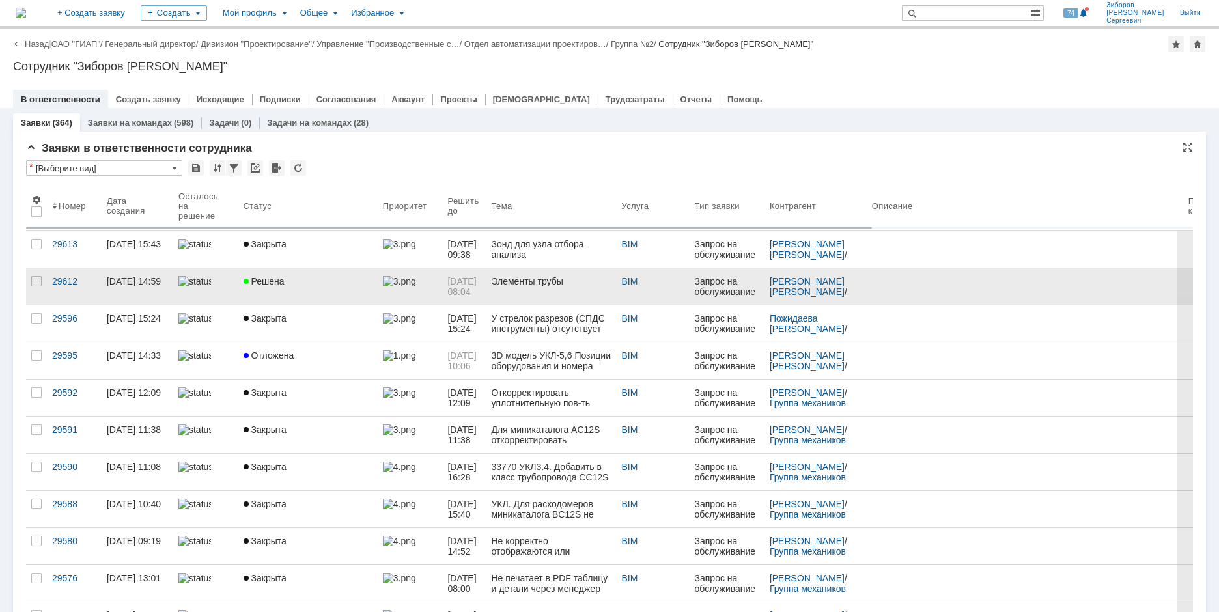
click at [287, 281] on div "Решена" at bounding box center [308, 281] width 129 height 10
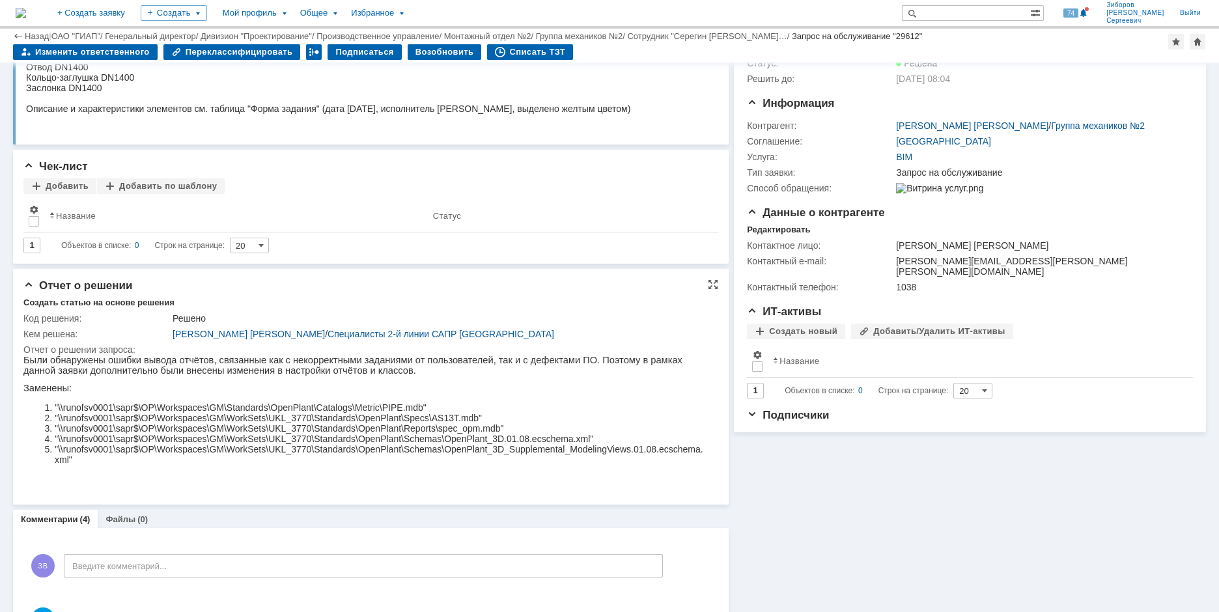
scroll to position [195, 0]
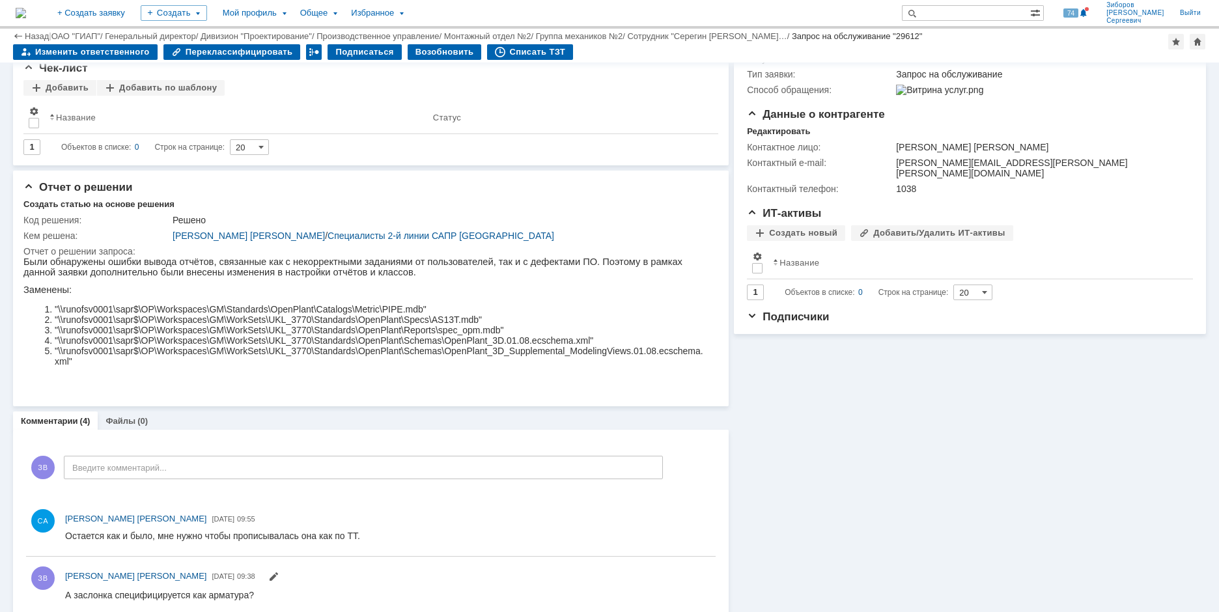
click at [26, 11] on img at bounding box center [21, 13] width 10 height 10
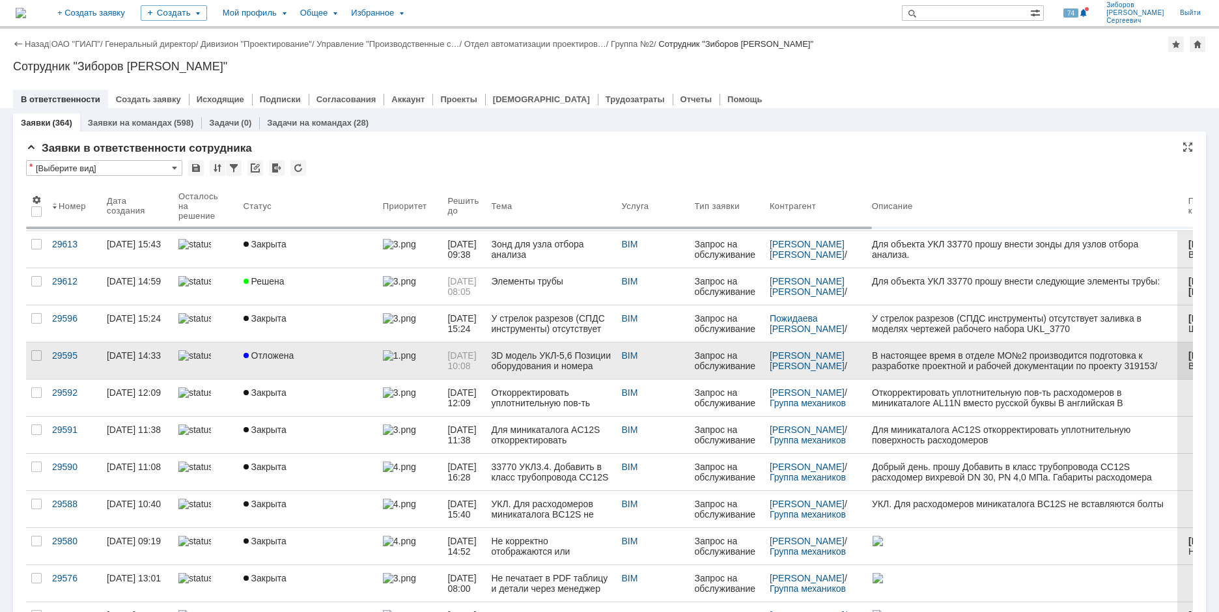
click at [303, 362] on link "Отложена" at bounding box center [307, 361] width 139 height 36
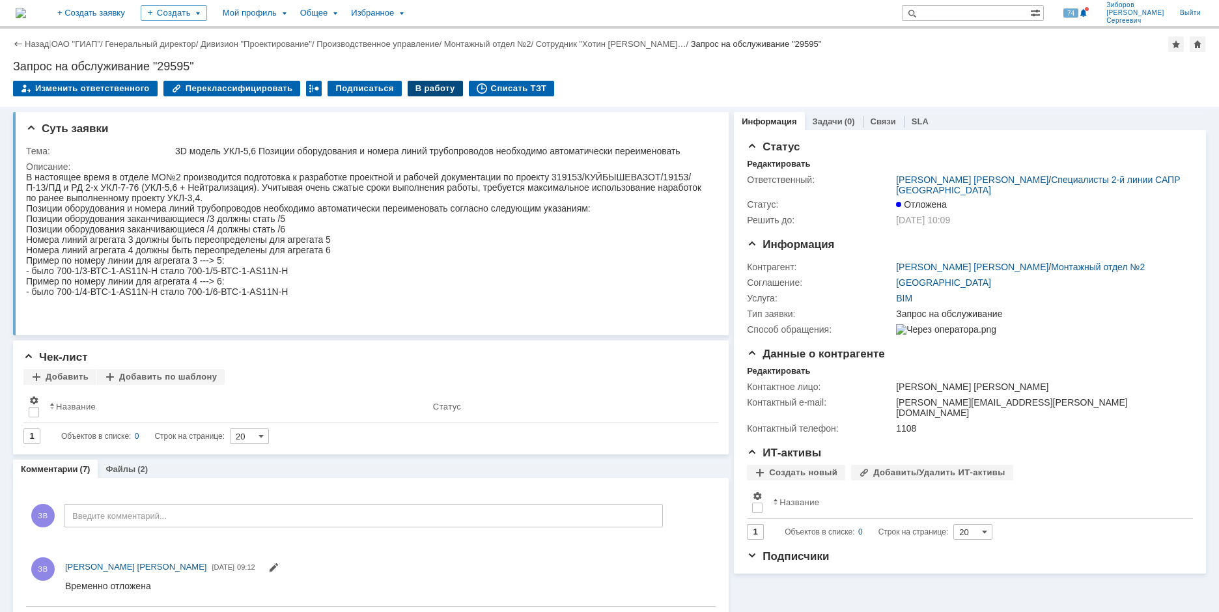
click at [427, 92] on div "В работу" at bounding box center [435, 89] width 55 height 16
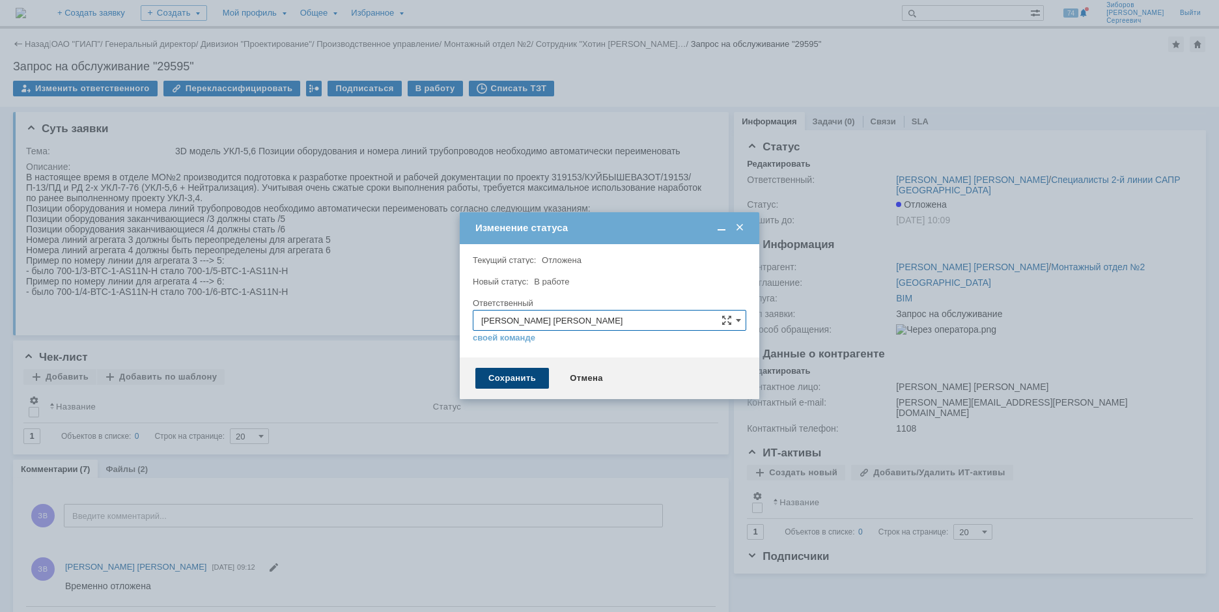
click at [519, 380] on div "Сохранить" at bounding box center [512, 378] width 74 height 21
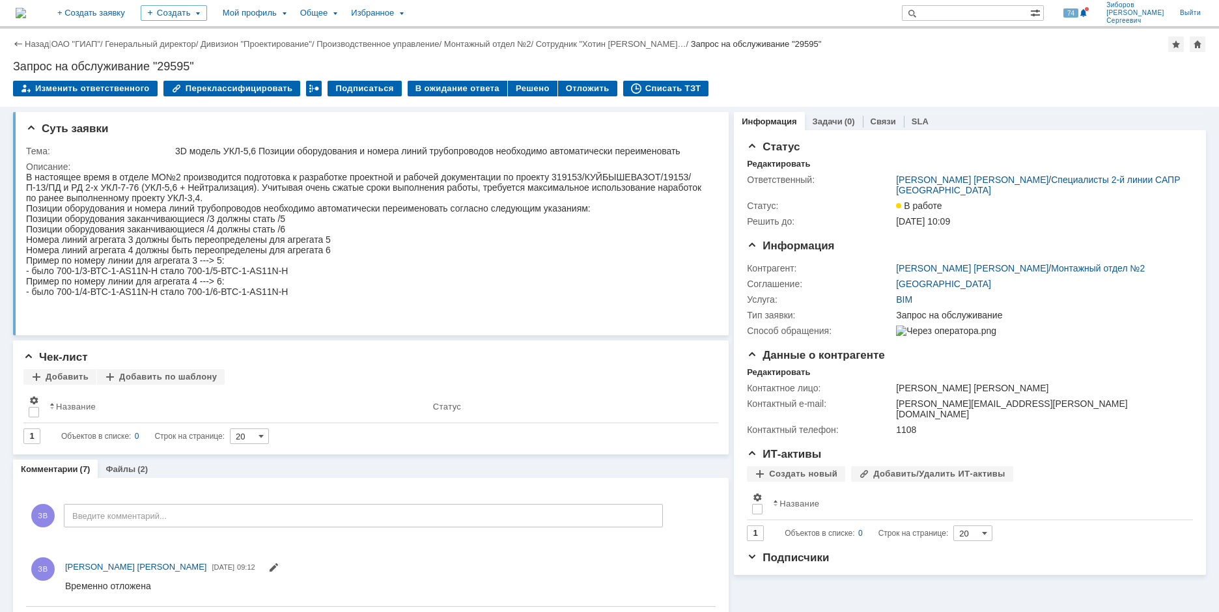
click at [26, 14] on img at bounding box center [21, 13] width 10 height 10
